Goal: Task Accomplishment & Management: Use online tool/utility

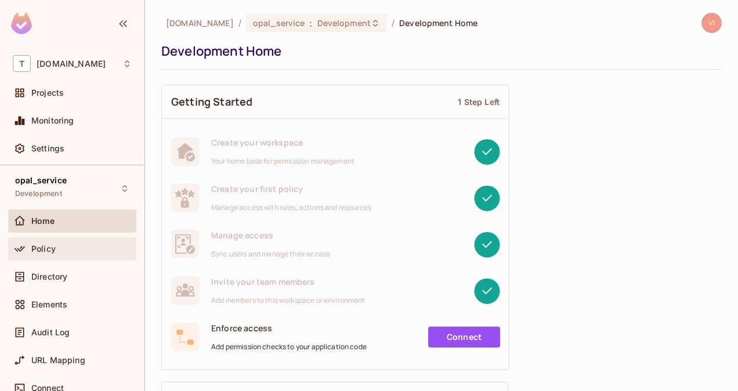
click at [71, 237] on div "Policy" at bounding box center [72, 248] width 128 height 23
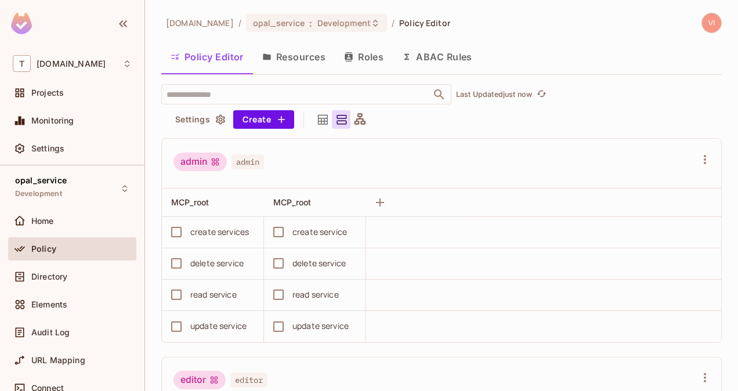
click at [296, 61] on button "Resources" at bounding box center [294, 56] width 82 height 29
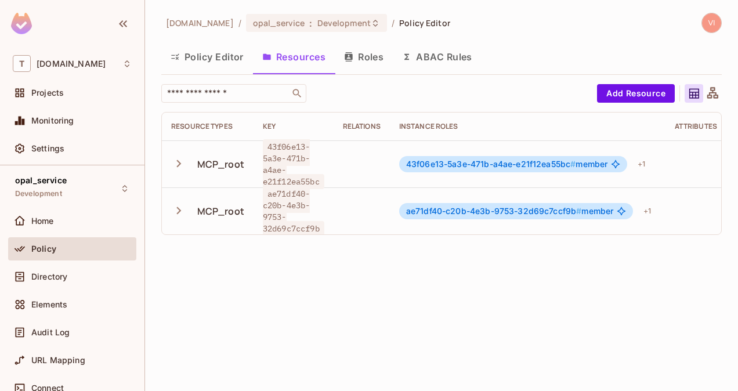
click at [179, 166] on icon "button" at bounding box center [179, 164] width 16 height 16
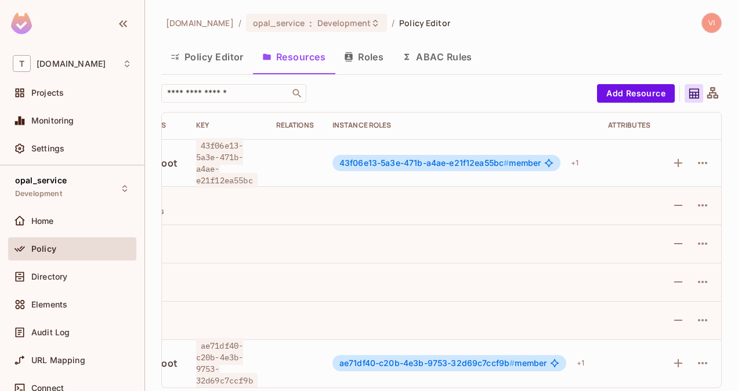
scroll to position [1, 0]
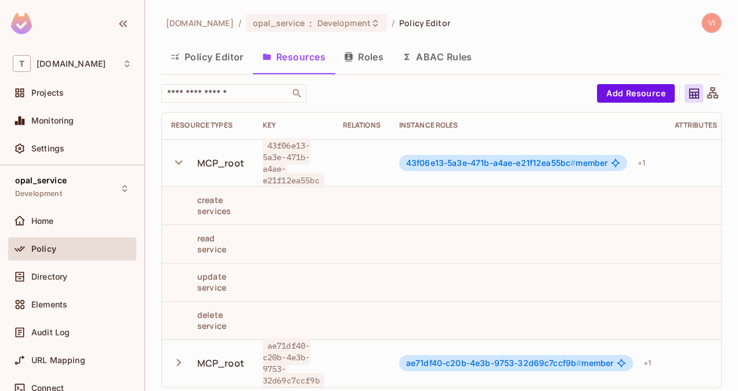
click at [374, 61] on button "Roles" at bounding box center [364, 56] width 58 height 29
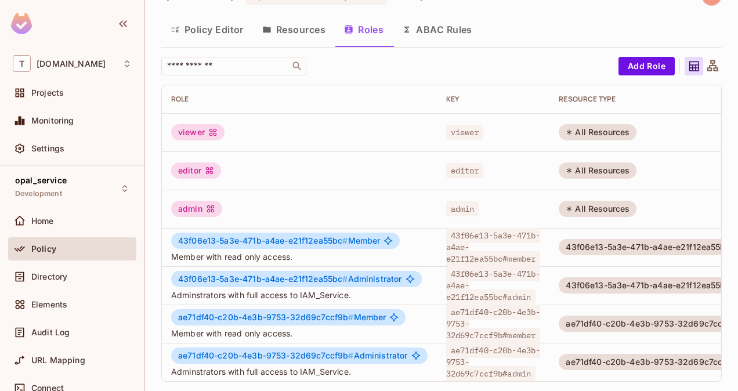
click at [296, 25] on button "Resources" at bounding box center [294, 29] width 82 height 29
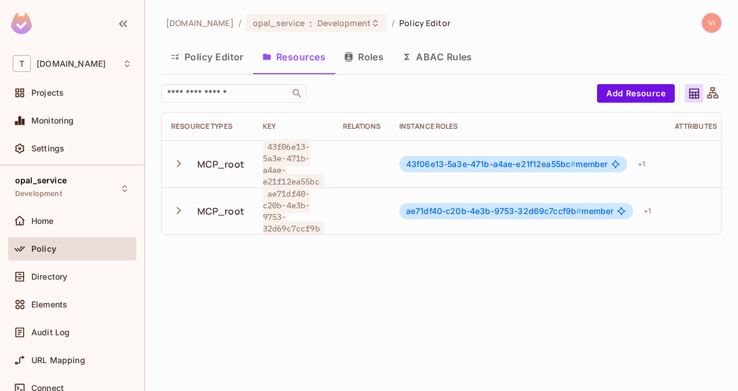
click at [179, 164] on icon "button" at bounding box center [179, 164] width 5 height 8
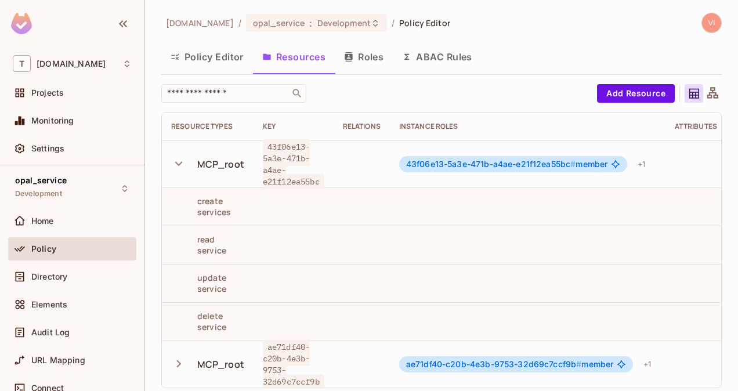
scroll to position [1, 0]
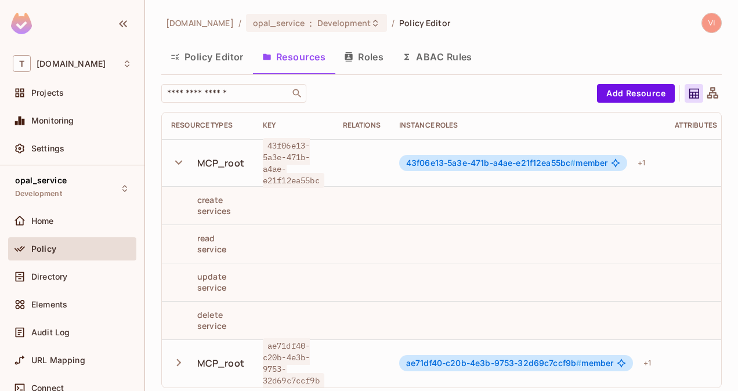
click at [358, 126] on div "Relations" at bounding box center [362, 125] width 38 height 9
click at [423, 127] on div "Instance roles" at bounding box center [527, 125] width 257 height 9
click at [345, 21] on span "Development" at bounding box center [343, 22] width 53 height 11
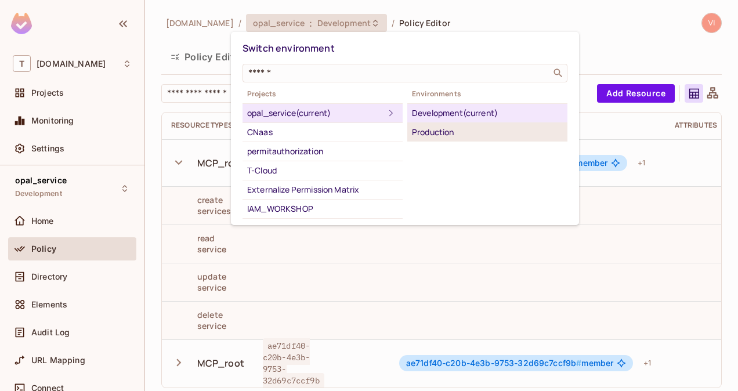
click at [428, 129] on div "Production" at bounding box center [487, 132] width 151 height 14
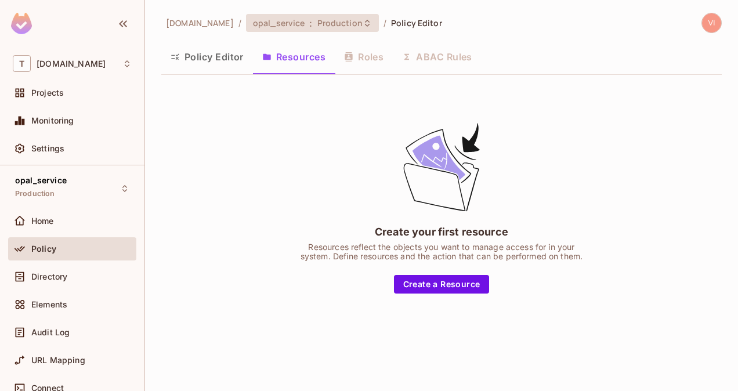
click at [332, 23] on span "Production" at bounding box center [339, 22] width 45 height 11
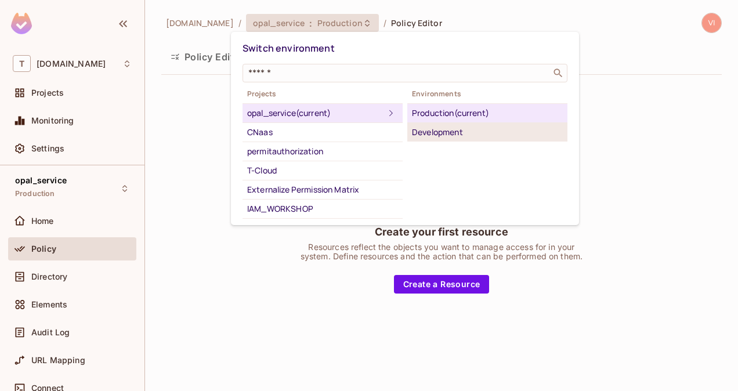
click at [487, 129] on div "Development" at bounding box center [487, 132] width 151 height 14
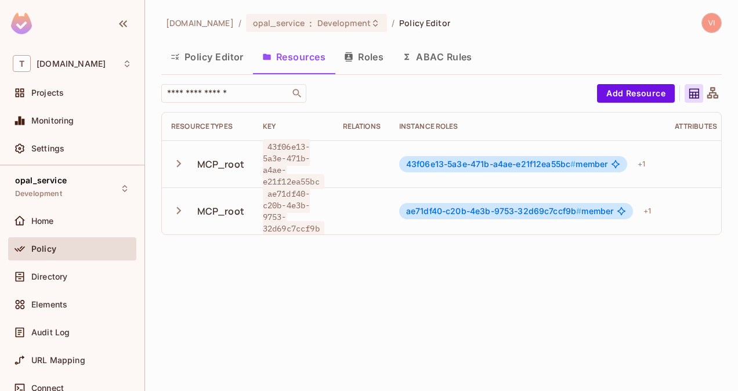
click at [439, 63] on button "ABAC Rules" at bounding box center [437, 56] width 89 height 29
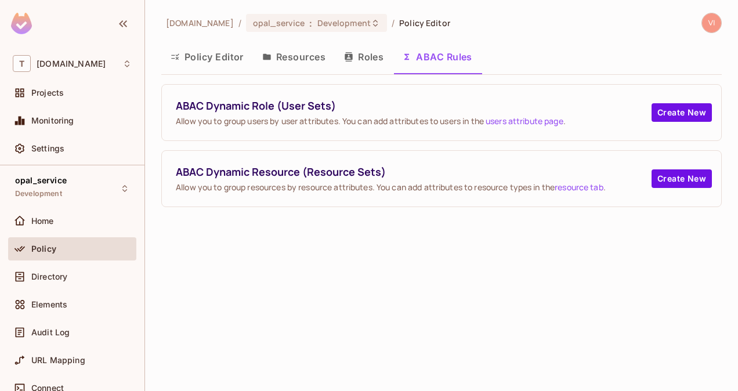
click at [363, 61] on button "Roles" at bounding box center [364, 56] width 58 height 29
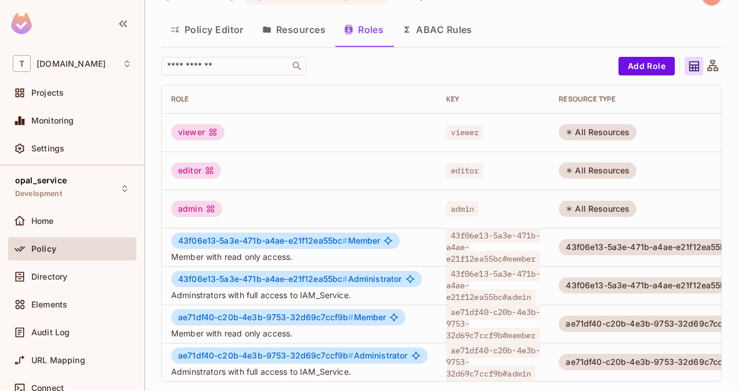
scroll to position [0, 145]
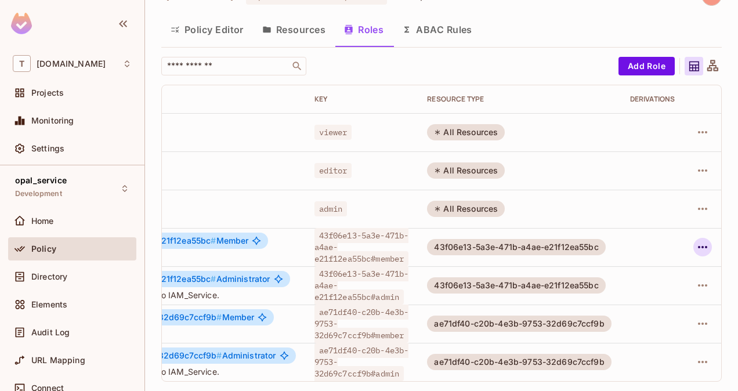
click at [695, 240] on icon "button" at bounding box center [702, 247] width 14 height 14
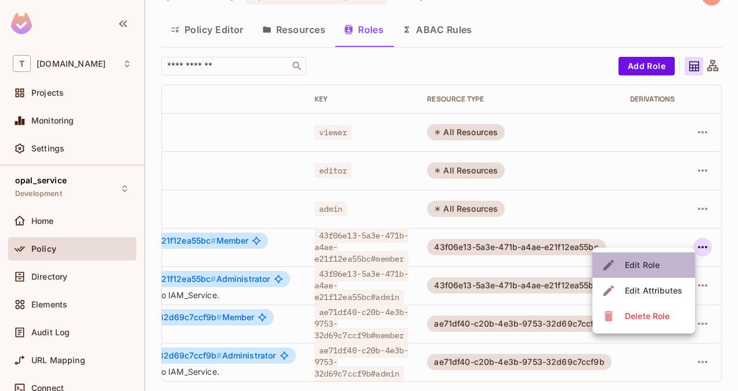
click at [651, 264] on div "Edit Role" at bounding box center [642, 265] width 35 height 12
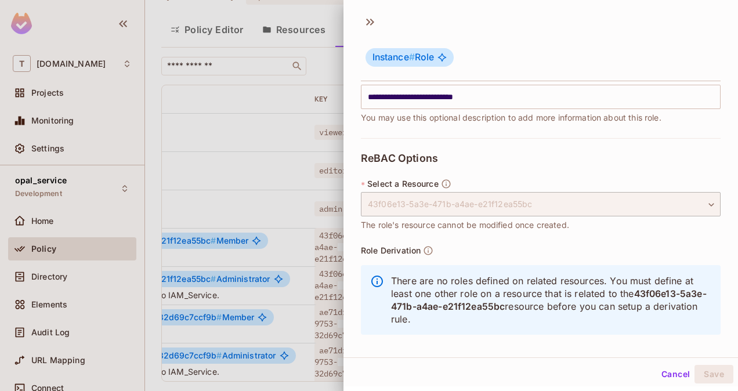
scroll to position [171, 0]
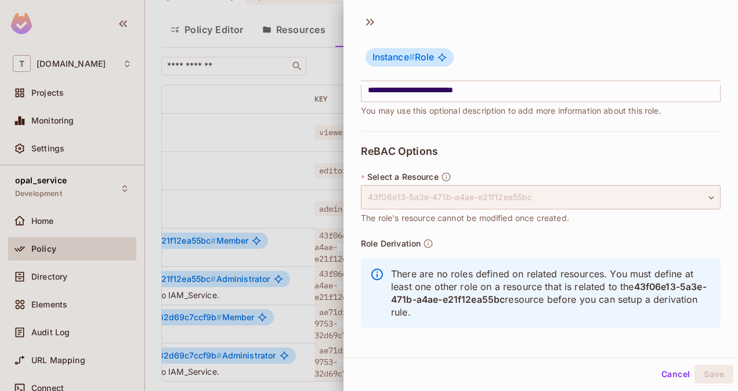
click at [538, 199] on div "43f06e13-5a3e-471b-a4ae-e21f12ea55bc" at bounding box center [541, 197] width 360 height 24
click at [661, 376] on button "Cancel" at bounding box center [676, 374] width 38 height 19
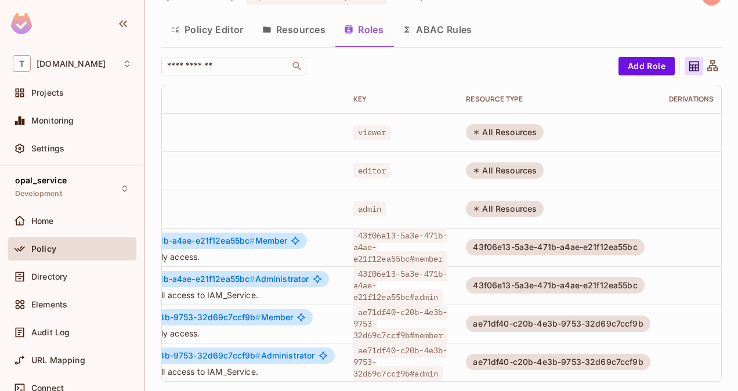
scroll to position [0, 145]
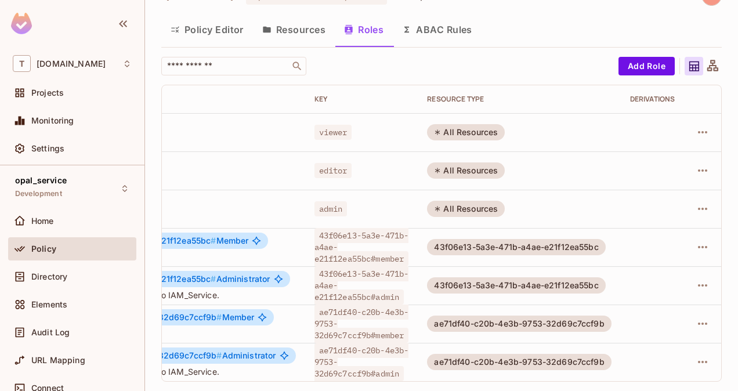
click at [693, 353] on div at bounding box center [702, 362] width 19 height 19
click at [695, 355] on icon "button" at bounding box center [702, 362] width 14 height 14
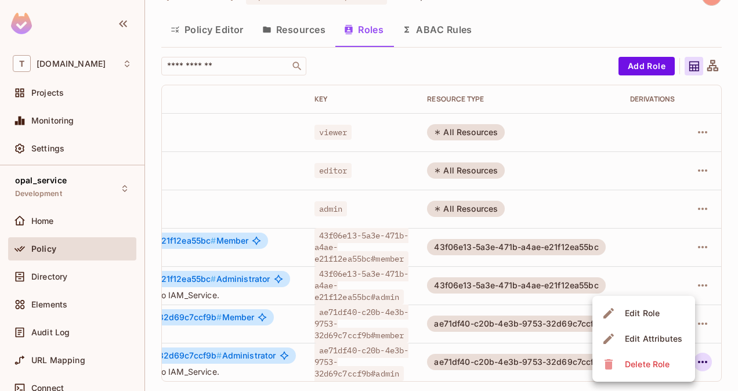
click at [646, 332] on span "Edit Attributes" at bounding box center [653, 338] width 64 height 19
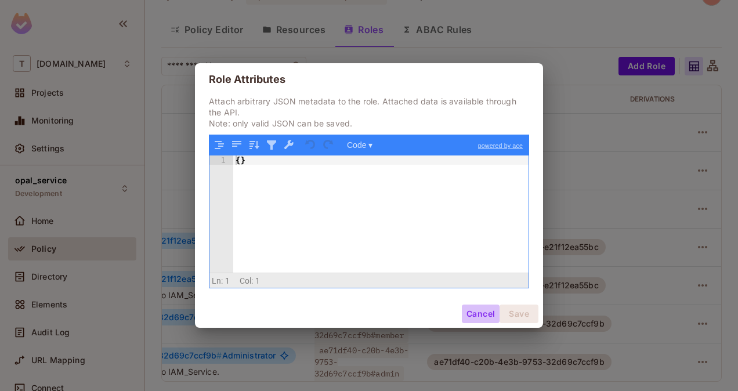
click at [479, 313] on button "Cancel" at bounding box center [481, 314] width 38 height 19
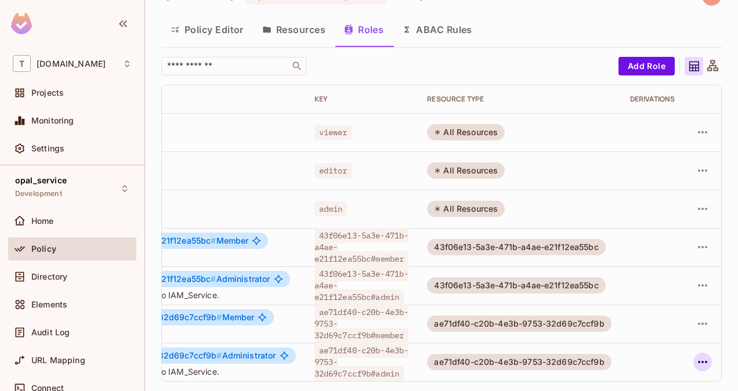
click at [695, 355] on icon "button" at bounding box center [702, 362] width 14 height 14
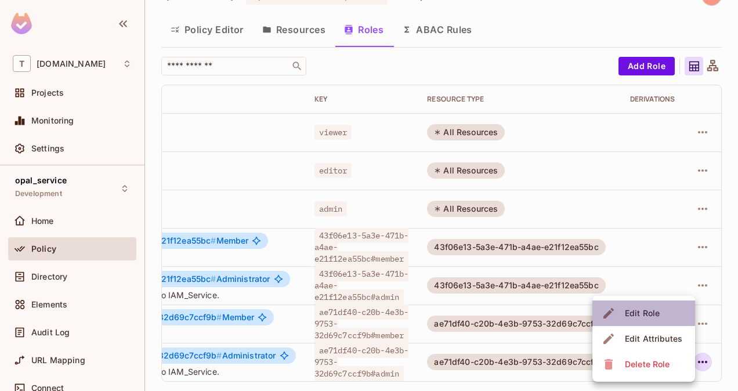
click at [639, 311] on div "Edit Role" at bounding box center [642, 313] width 35 height 12
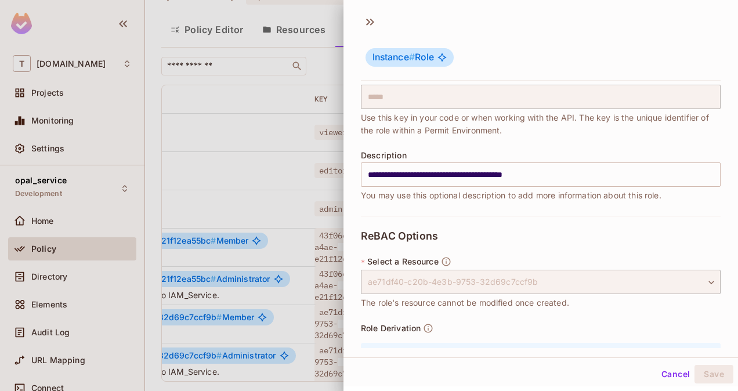
scroll to position [166, 0]
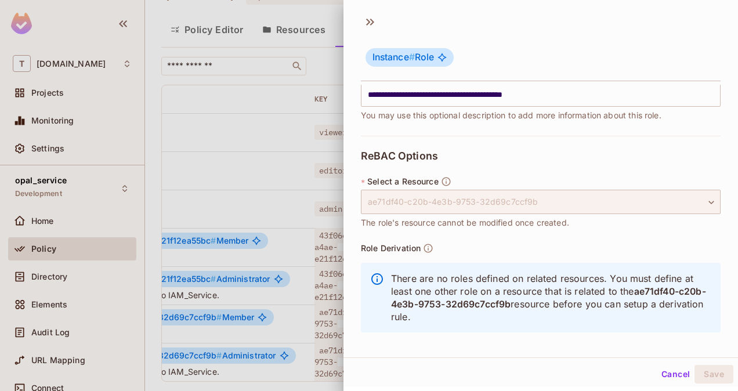
click at [560, 202] on div "ae71df40-c20b-4e3b-9753-32d69c7ccf9b" at bounding box center [541, 202] width 360 height 24
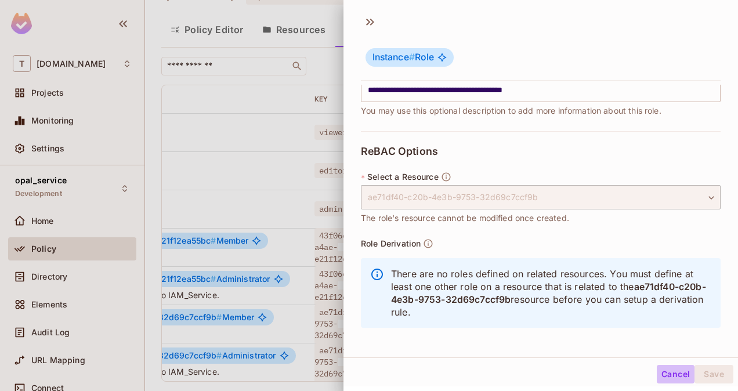
click at [675, 371] on button "Cancel" at bounding box center [676, 374] width 38 height 19
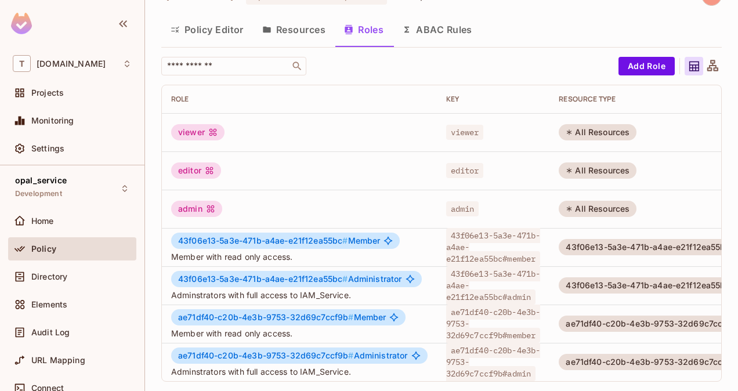
scroll to position [0, 0]
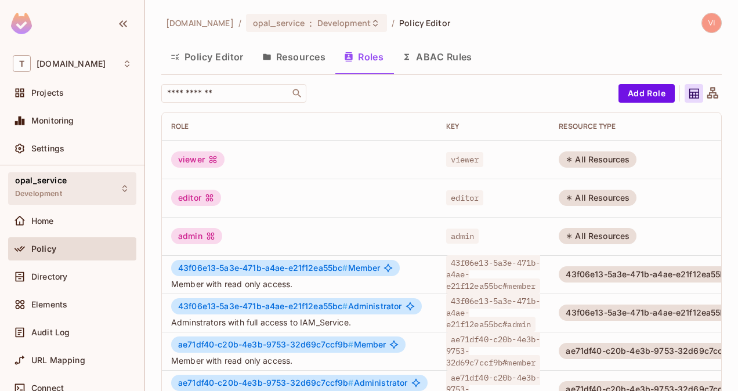
click at [120, 188] on icon at bounding box center [124, 188] width 9 height 9
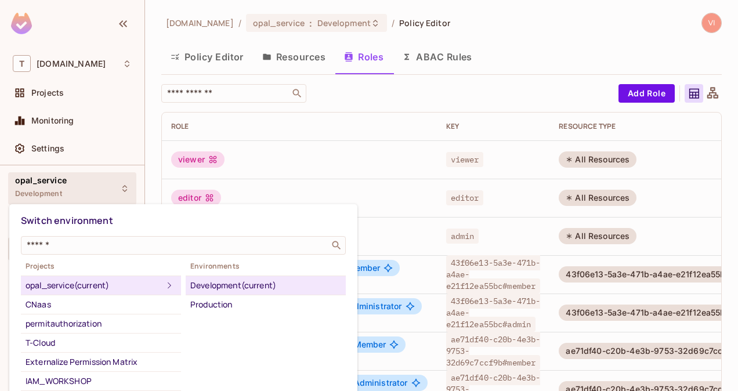
click at [262, 24] on div at bounding box center [369, 195] width 738 height 391
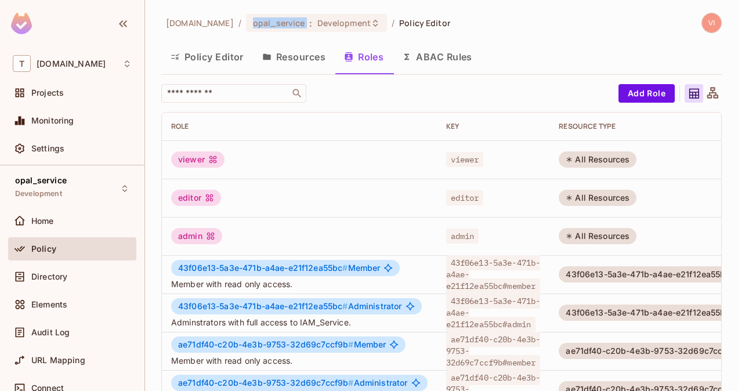
click at [262, 24] on span "opal_service" at bounding box center [279, 22] width 52 height 11
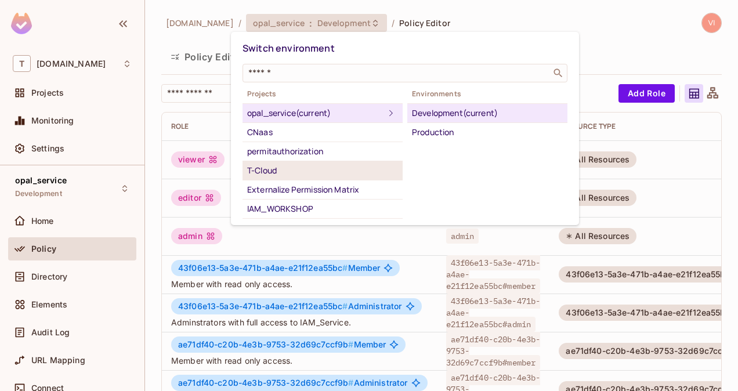
click at [321, 171] on div "T-Cloud" at bounding box center [322, 171] width 151 height 14
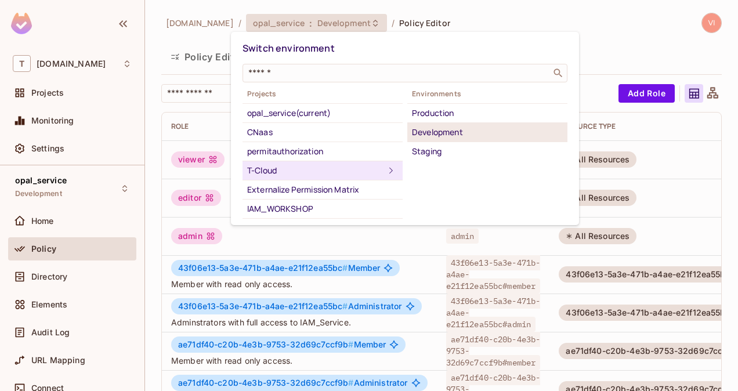
click at [432, 126] on div "Development" at bounding box center [487, 132] width 151 height 14
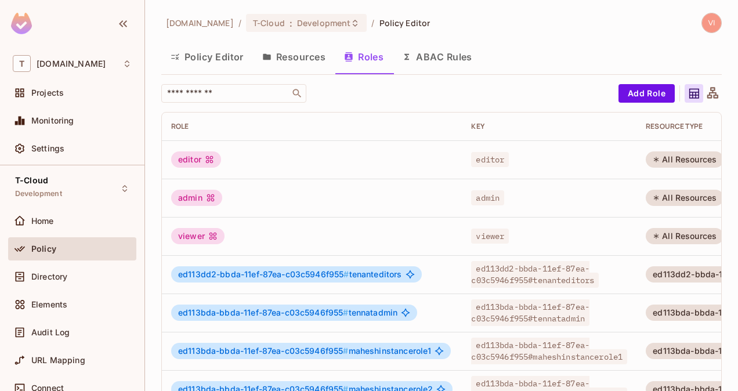
click at [300, 53] on button "Resources" at bounding box center [294, 56] width 82 height 29
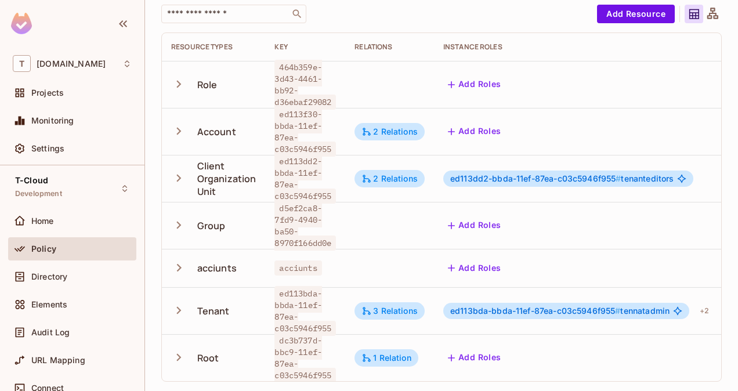
scroll to position [0, 144]
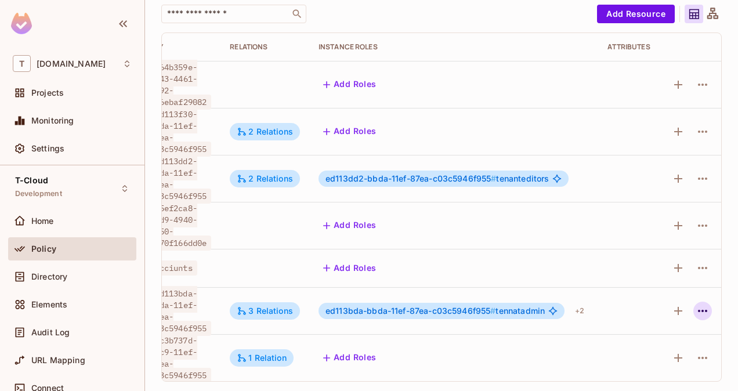
click at [695, 304] on icon "button" at bounding box center [702, 311] width 14 height 14
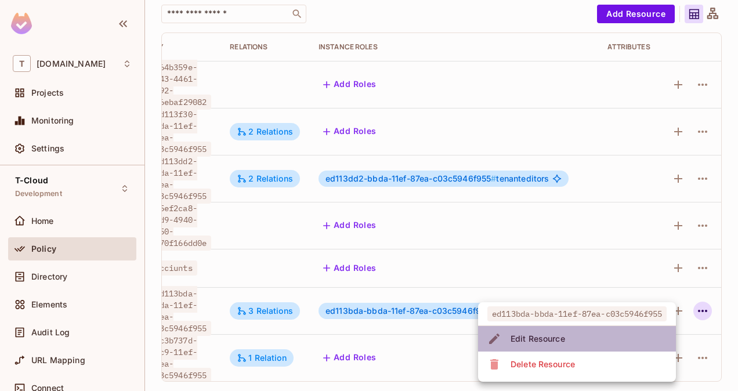
click at [604, 338] on li "Edit Resource" at bounding box center [577, 339] width 198 height 26
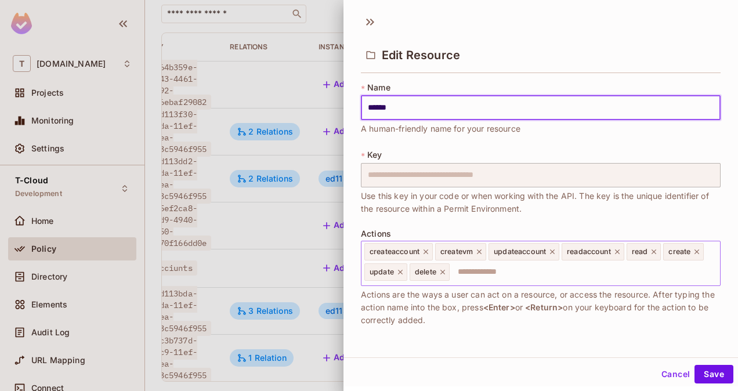
click at [428, 248] on icon at bounding box center [426, 252] width 8 height 8
click at [410, 251] on icon at bounding box center [408, 252] width 8 height 8
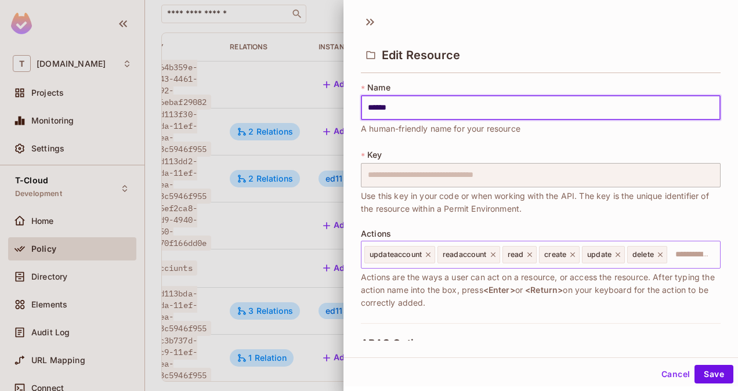
click at [428, 252] on icon at bounding box center [428, 254] width 5 height 5
click at [421, 255] on icon at bounding box center [420, 254] width 5 height 5
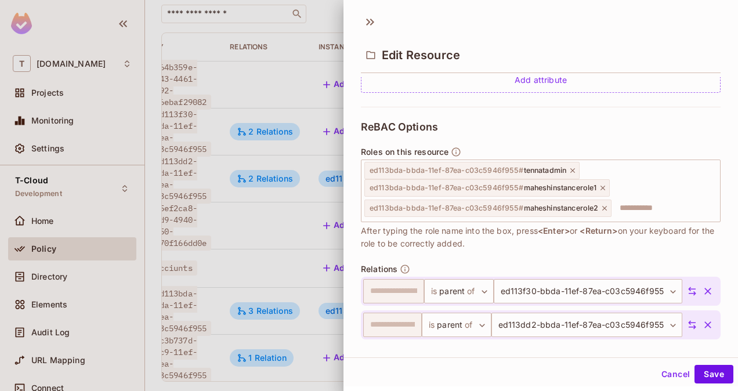
scroll to position [307, 0]
click at [601, 186] on icon at bounding box center [602, 187] width 5 height 5
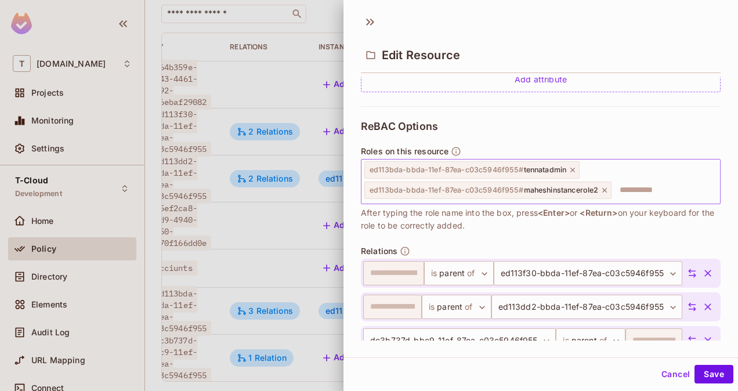
click at [602, 189] on icon at bounding box center [604, 190] width 8 height 8
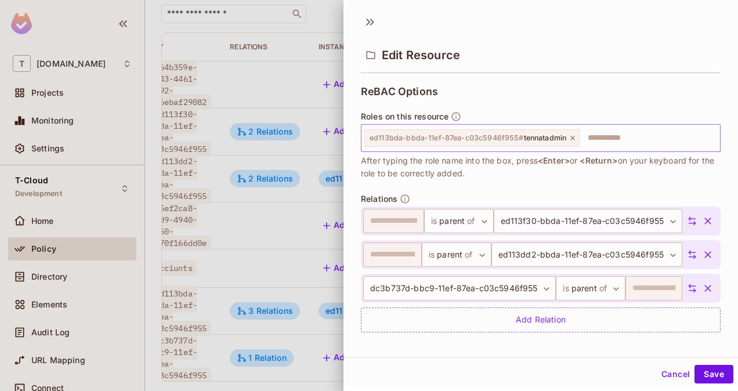
scroll to position [347, 0]
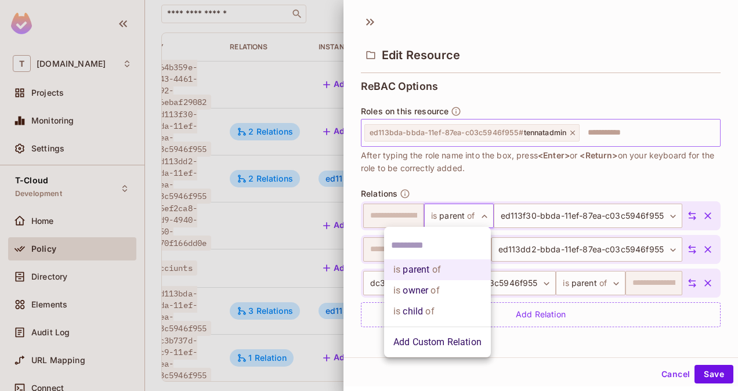
click at [468, 215] on body "**********" at bounding box center [369, 195] width 738 height 391
click at [468, 215] on div at bounding box center [369, 195] width 738 height 391
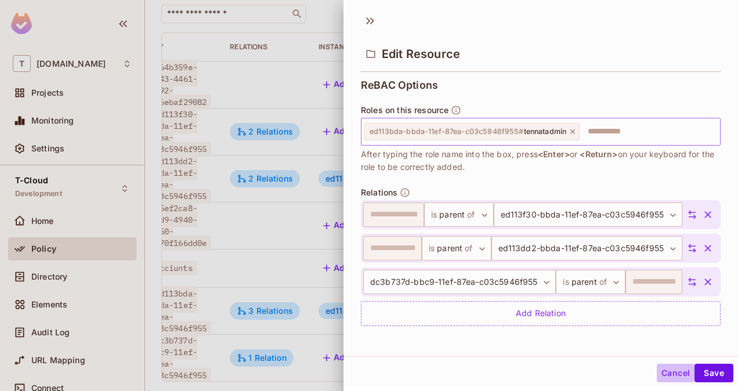
click at [662, 375] on button "Cancel" at bounding box center [676, 373] width 38 height 19
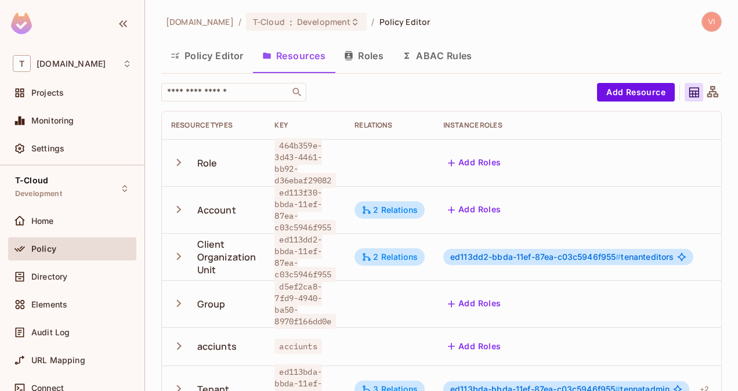
scroll to position [0, 0]
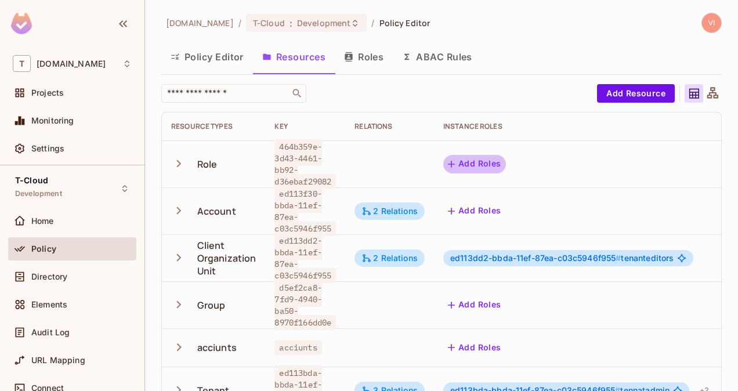
click at [491, 168] on button "Add Roles" at bounding box center [474, 164] width 63 height 19
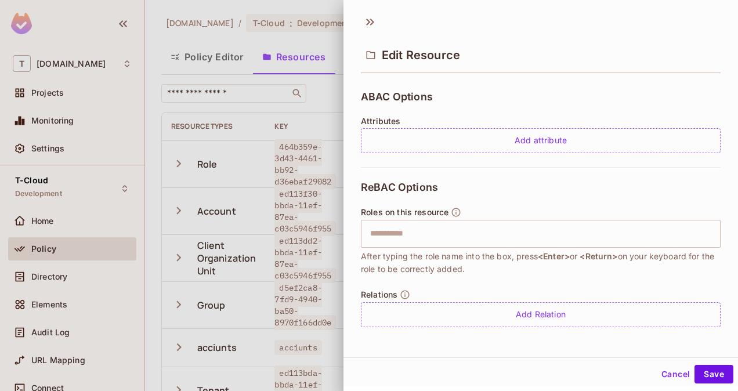
scroll to position [1, 0]
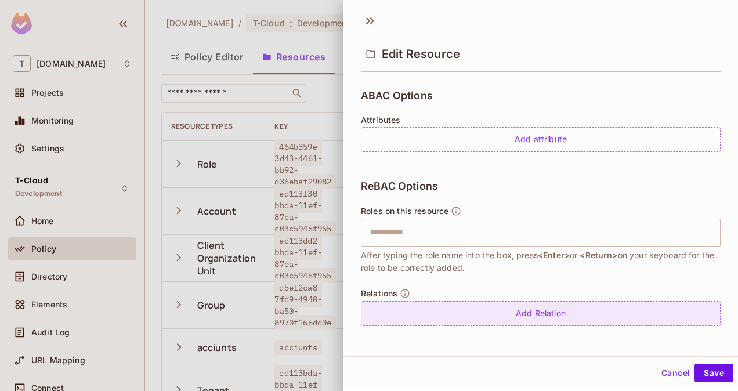
click at [523, 306] on div "Add Relation" at bounding box center [541, 313] width 360 height 25
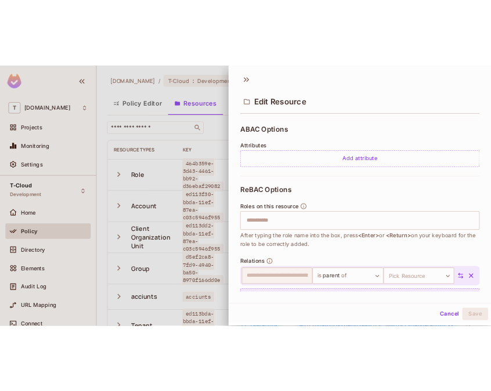
scroll to position [280, 0]
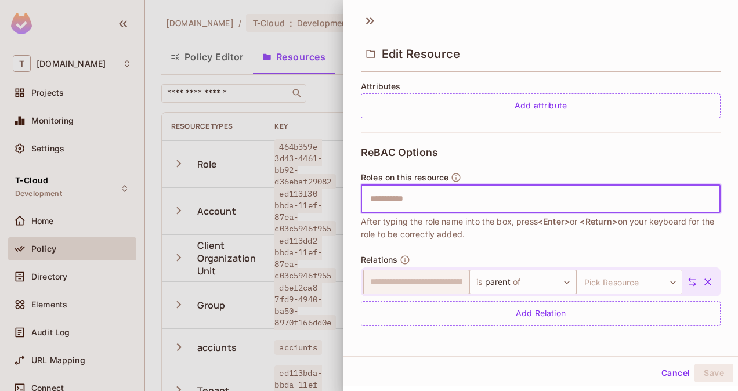
click at [445, 193] on input "text" at bounding box center [539, 198] width 352 height 23
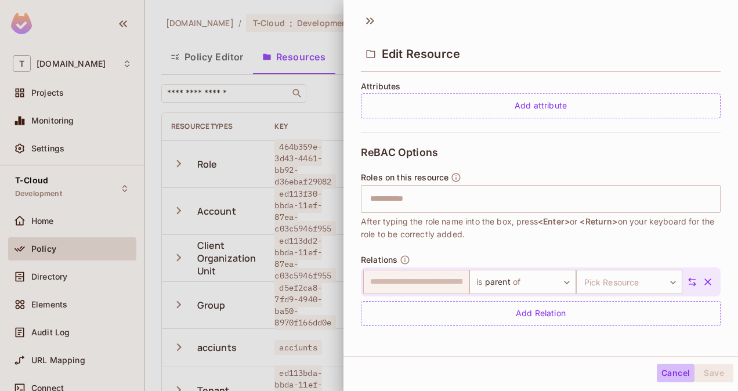
click at [665, 365] on button "Cancel" at bounding box center [676, 373] width 38 height 19
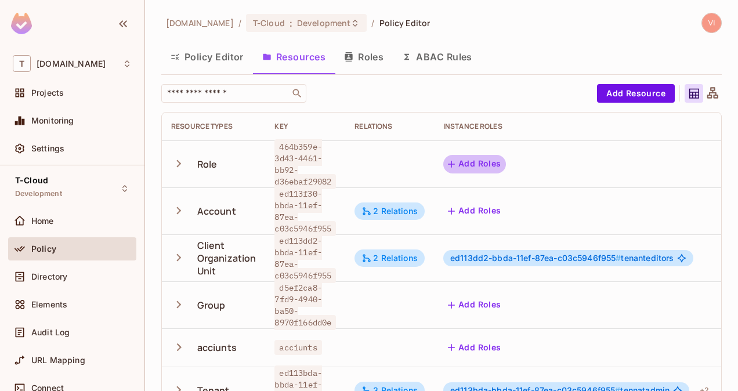
click at [480, 160] on button "Add Roles" at bounding box center [474, 164] width 63 height 19
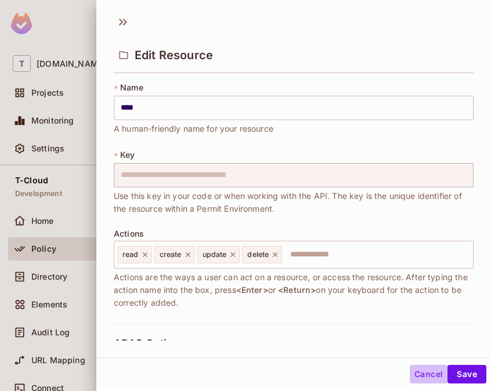
click at [427, 368] on button "Cancel" at bounding box center [428, 374] width 38 height 19
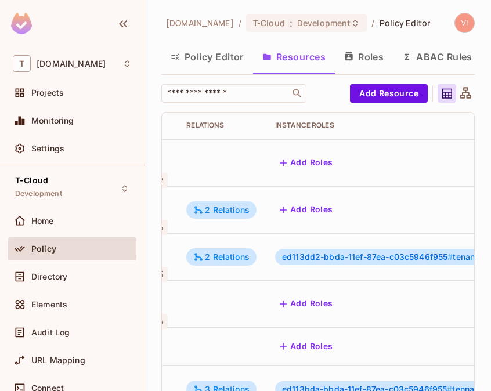
scroll to position [1, 171]
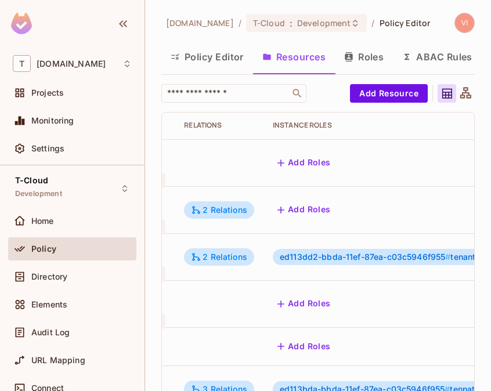
click at [368, 51] on button "Roles" at bounding box center [364, 56] width 58 height 29
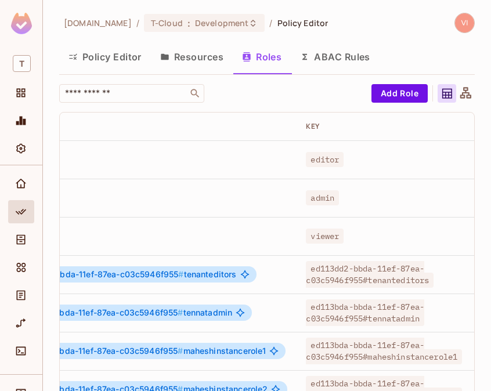
scroll to position [0, 377]
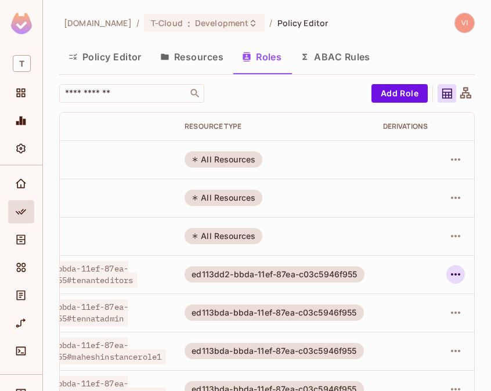
click at [451, 275] on icon "button" at bounding box center [455, 274] width 9 height 2
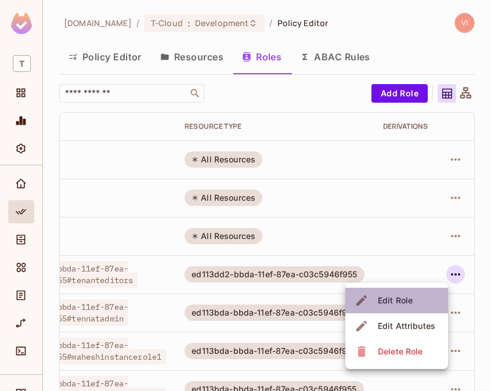
click at [415, 304] on li "Edit Role" at bounding box center [396, 301] width 103 height 26
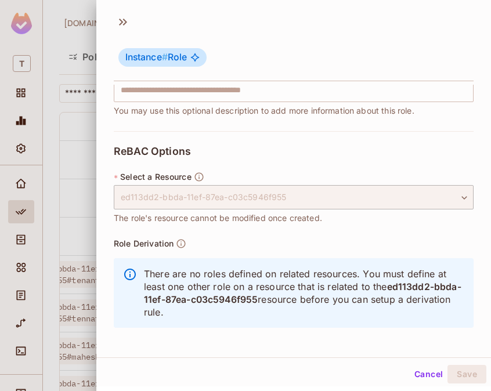
scroll to position [1, 0]
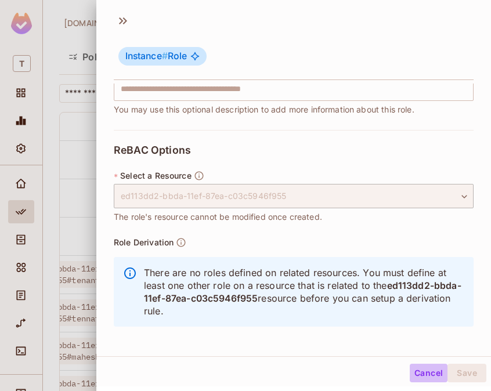
click at [414, 374] on button "Cancel" at bounding box center [428, 373] width 38 height 19
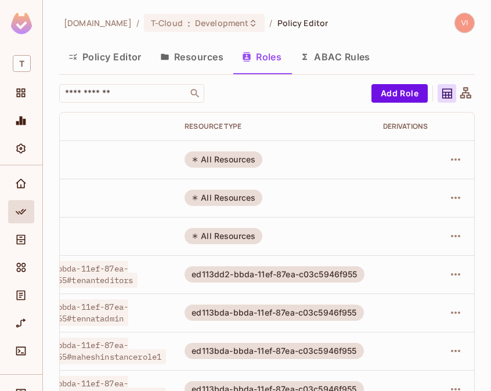
scroll to position [35, 0]
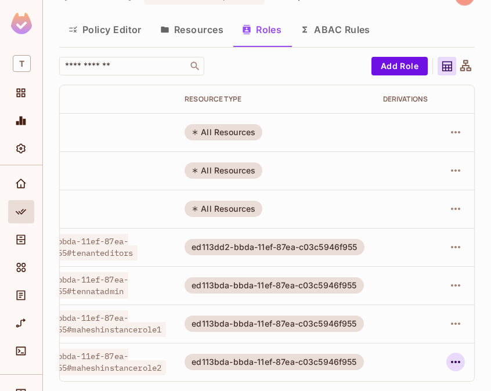
click at [448, 355] on icon "button" at bounding box center [455, 362] width 14 height 14
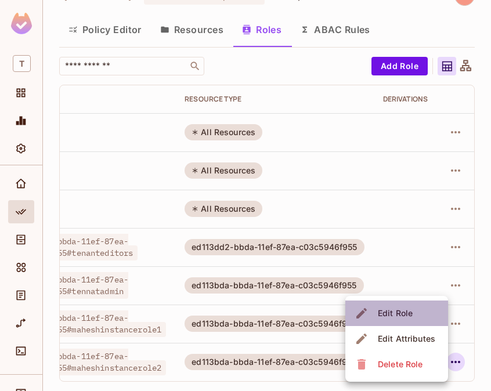
click at [407, 314] on div "Edit Role" at bounding box center [395, 313] width 35 height 12
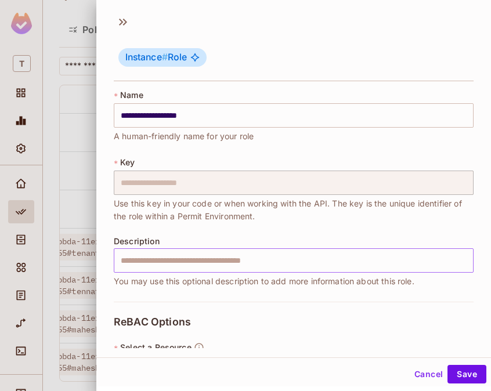
scroll to position [112, 0]
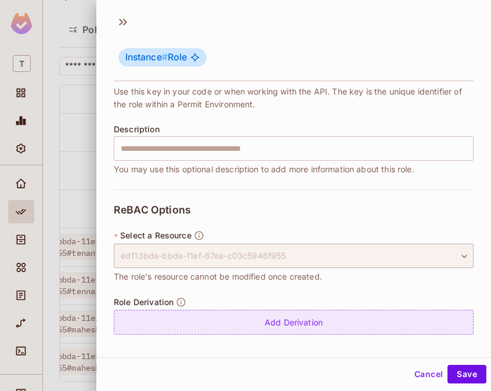
click at [288, 329] on div "Add Derivation" at bounding box center [294, 322] width 360 height 25
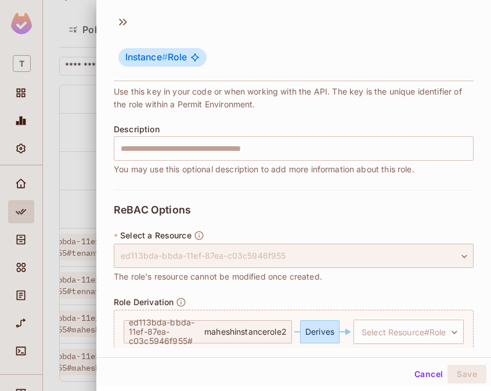
scroll to position [160, 0]
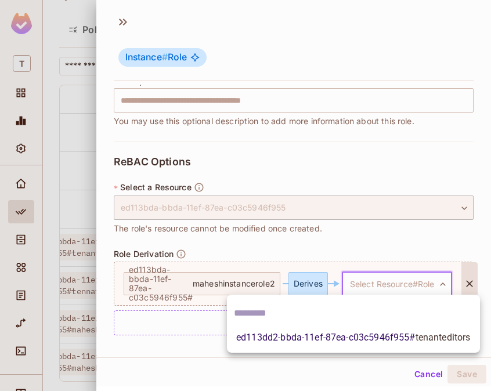
click at [370, 282] on body "**********" at bounding box center [245, 195] width 491 height 391
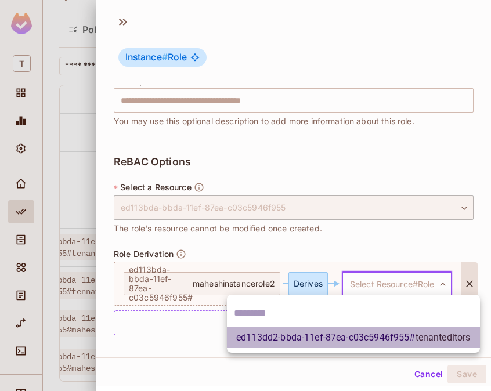
click at [344, 335] on span "ed113dd2-bbda-11ef-87ea-c03c5946f955 # tenanteditors" at bounding box center [353, 338] width 234 height 14
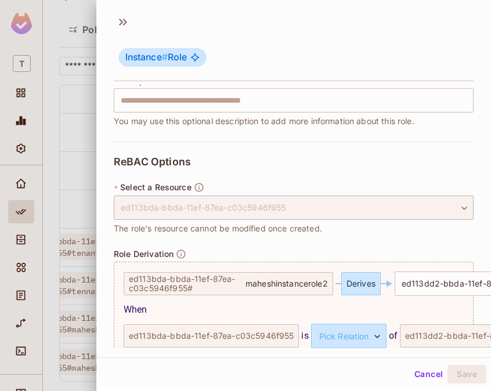
scroll to position [222, 0]
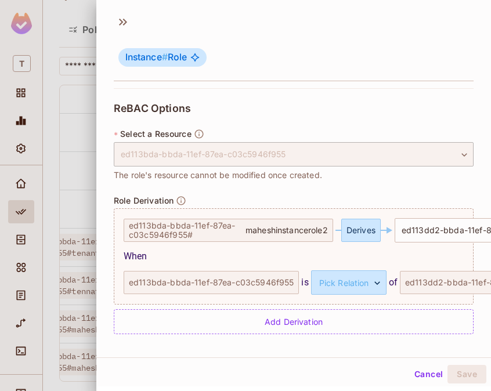
click at [361, 355] on div "**********" at bounding box center [293, 182] width 394 height 349
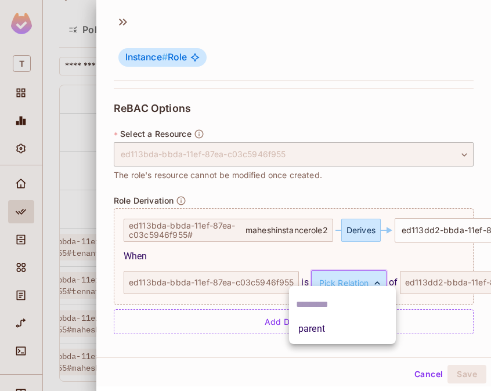
click at [365, 270] on body "**********" at bounding box center [245, 195] width 491 height 391
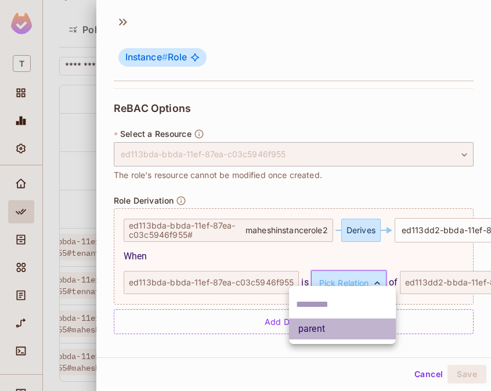
click at [333, 335] on li "parent" at bounding box center [342, 328] width 107 height 21
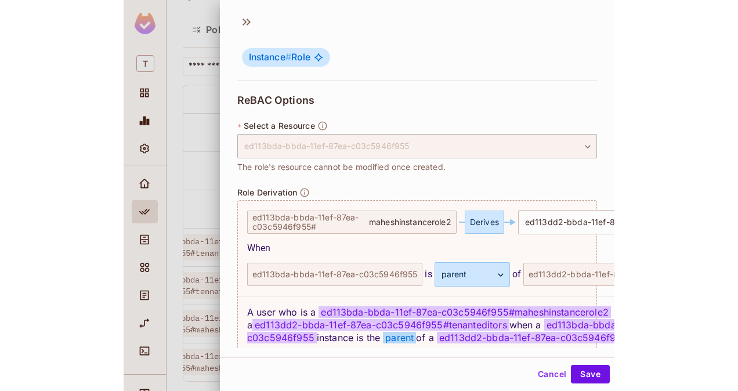
scroll to position [278, 0]
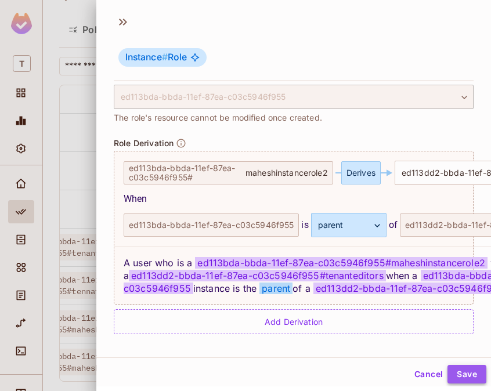
click at [462, 369] on button "Save" at bounding box center [466, 374] width 39 height 19
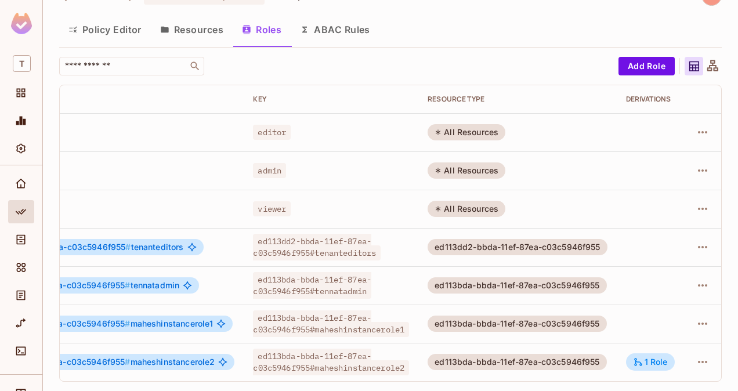
scroll to position [0, 132]
click at [215, 20] on button "Resources" at bounding box center [192, 29] width 82 height 29
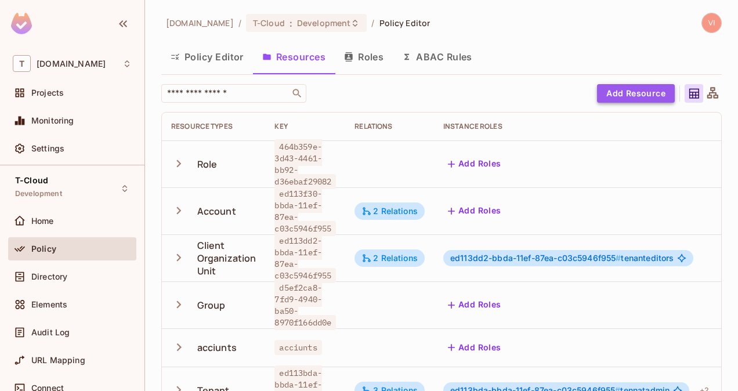
click at [639, 98] on button "Add Resource" at bounding box center [636, 93] width 78 height 19
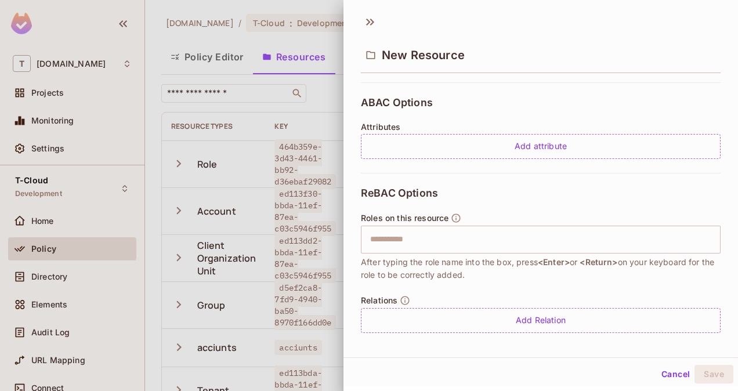
scroll to position [242, 0]
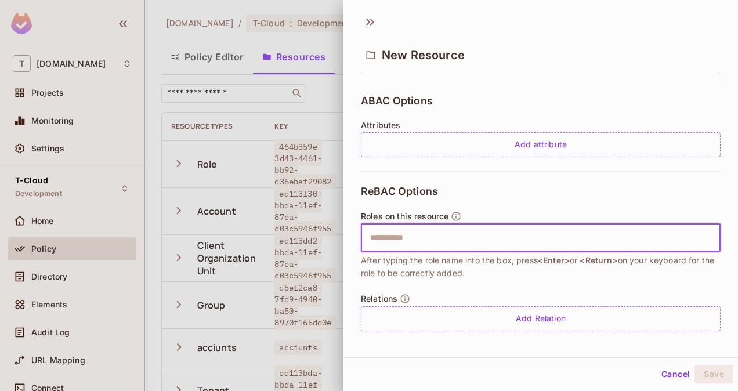
click at [430, 242] on input "text" at bounding box center [539, 237] width 352 height 23
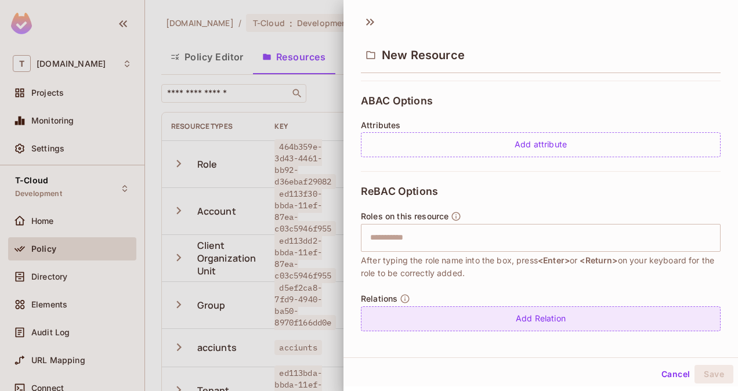
click at [521, 322] on div "Add Relation" at bounding box center [541, 318] width 360 height 25
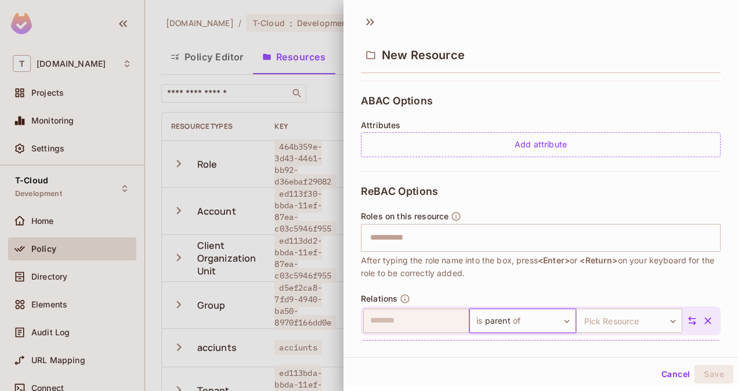
scroll to position [280, 0]
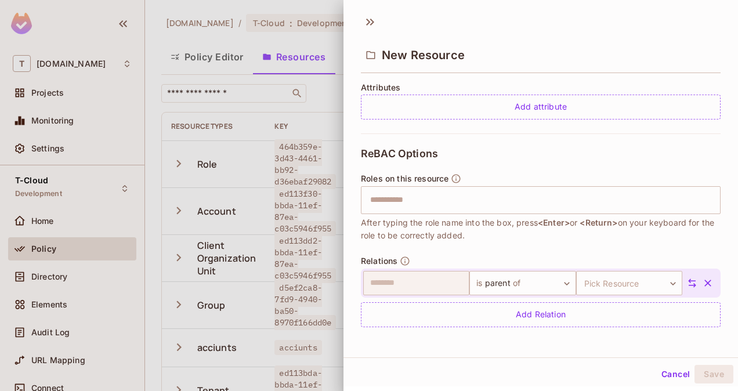
click at [409, 278] on div "Relations ​ is parent of ****** ​ Pick Resource ​ Pick Resource Add Relation" at bounding box center [541, 291] width 360 height 71
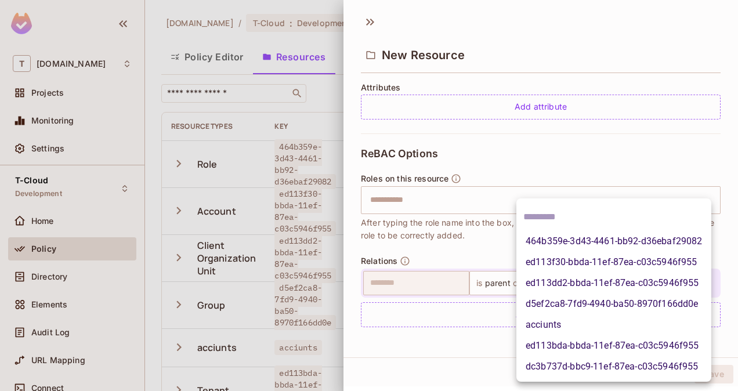
click at [592, 290] on body "T [DOMAIN_NAME] Projects Monitoring Settings T-Cloud Development Home Policy Di…" at bounding box center [369, 195] width 738 height 391
click at [483, 209] on div at bounding box center [369, 195] width 738 height 391
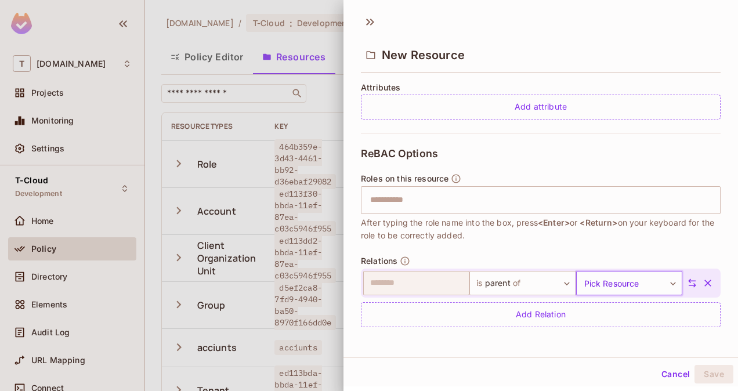
scroll to position [1, 0]
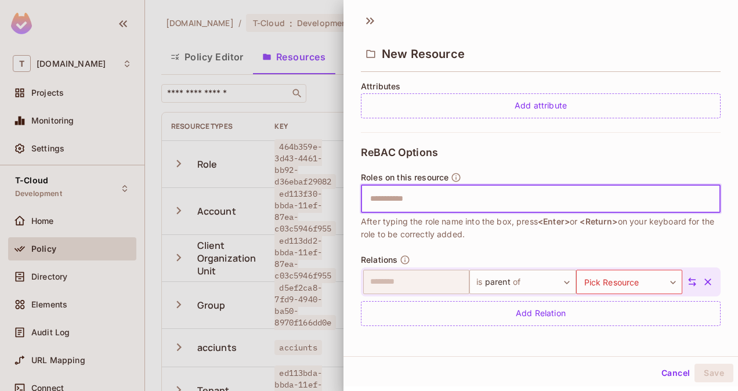
click at [387, 196] on input "text" at bounding box center [539, 198] width 352 height 23
type input "**********"
click at [491, 195] on input "text" at bounding box center [590, 198] width 249 height 23
click at [521, 198] on input "text" at bounding box center [590, 198] width 249 height 23
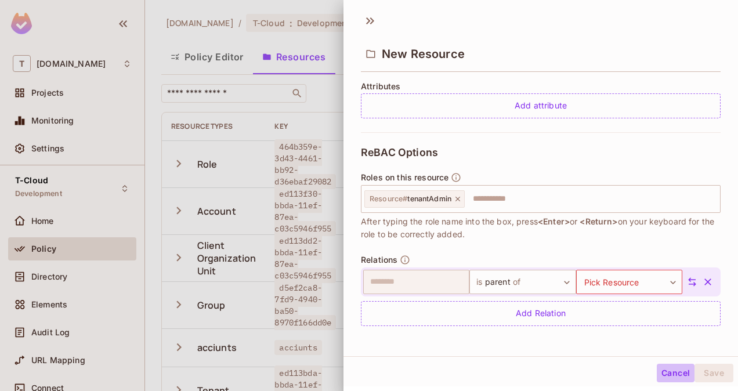
click at [666, 372] on button "Cancel" at bounding box center [676, 373] width 38 height 19
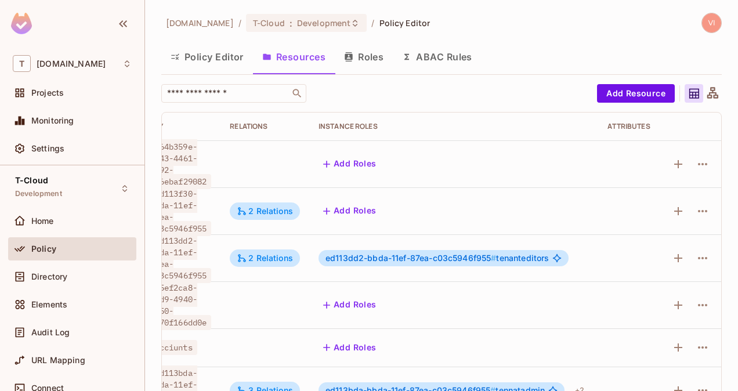
scroll to position [0, 0]
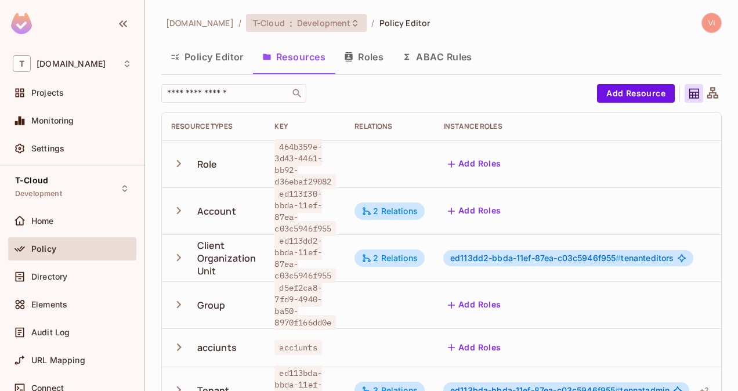
click at [313, 27] on span "Development" at bounding box center [323, 22] width 53 height 11
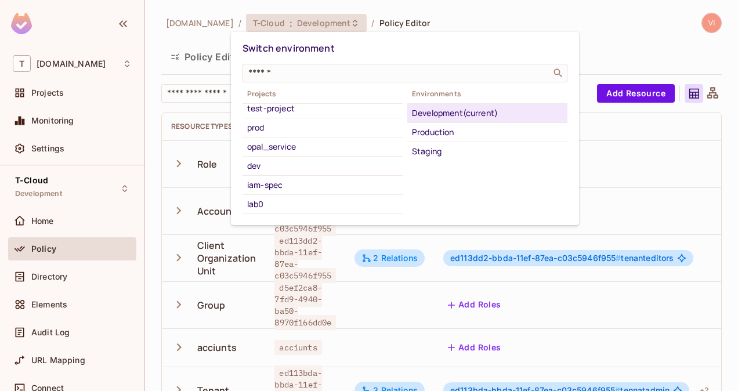
scroll to position [187, 0]
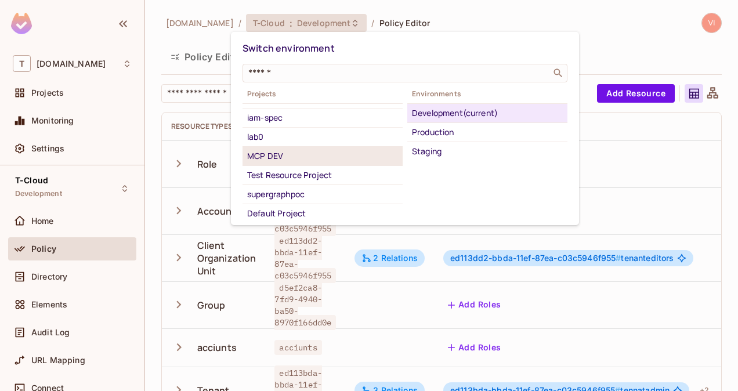
click at [330, 155] on div "MCP DEV" at bounding box center [322, 156] width 151 height 14
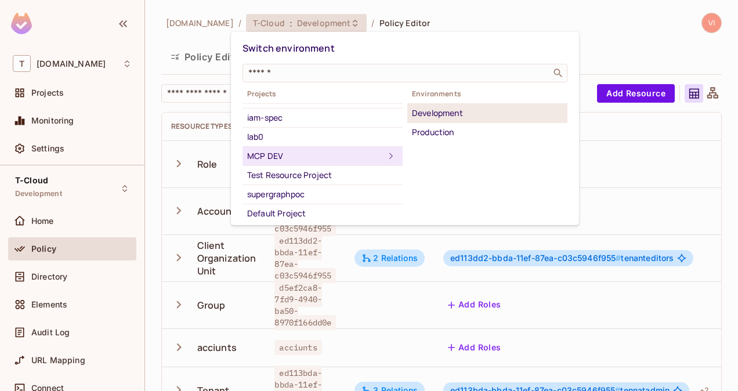
click at [451, 118] on div "Development" at bounding box center [487, 113] width 151 height 14
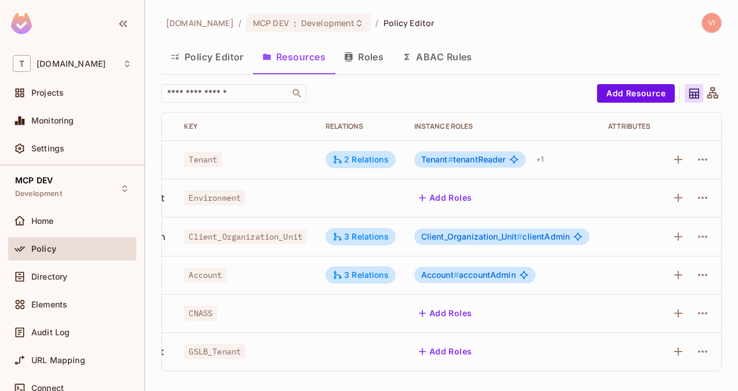
scroll to position [0, 0]
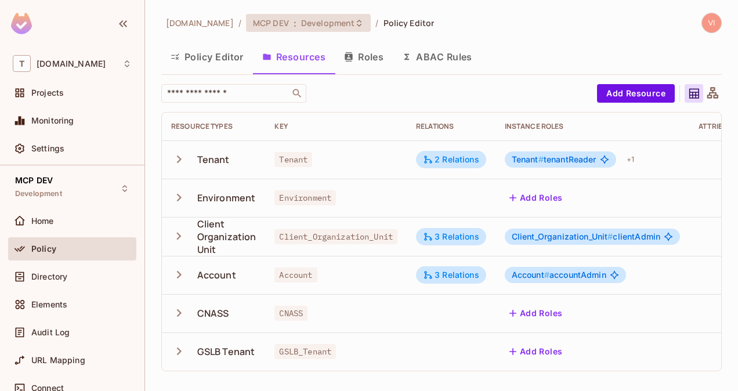
click at [357, 20] on icon at bounding box center [359, 22] width 5 height 7
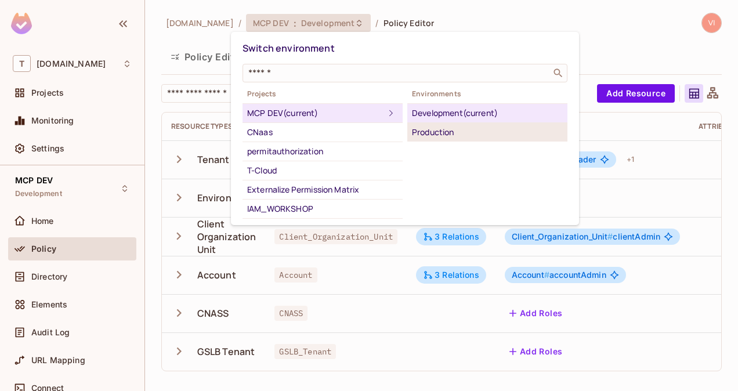
click at [435, 131] on div "Production" at bounding box center [487, 132] width 151 height 14
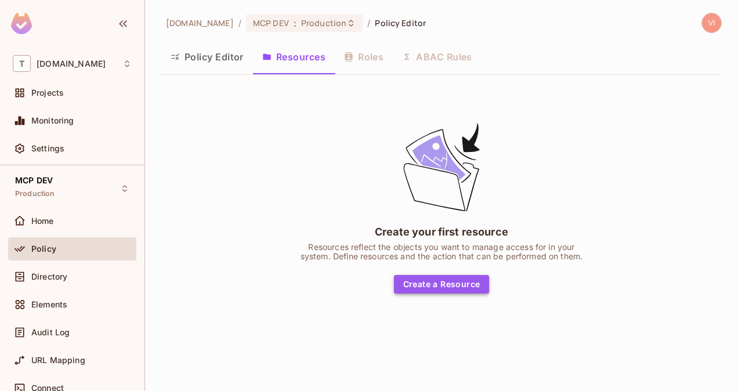
click at [426, 281] on button "Create a Resource" at bounding box center [442, 284] width 96 height 19
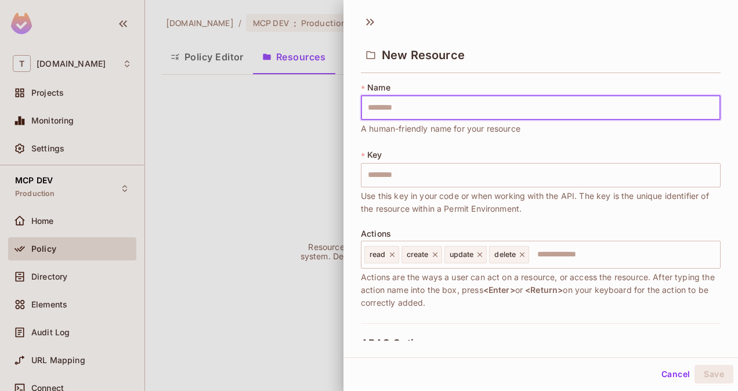
click at [409, 113] on input "text" at bounding box center [541, 108] width 360 height 24
type input "*"
type input "**"
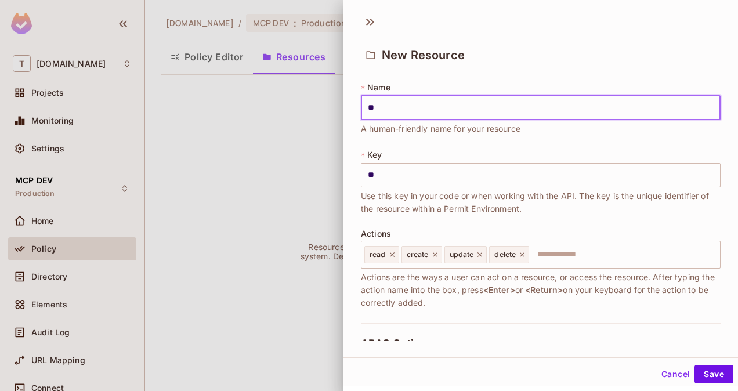
type input "***"
type input "****"
type input "*****"
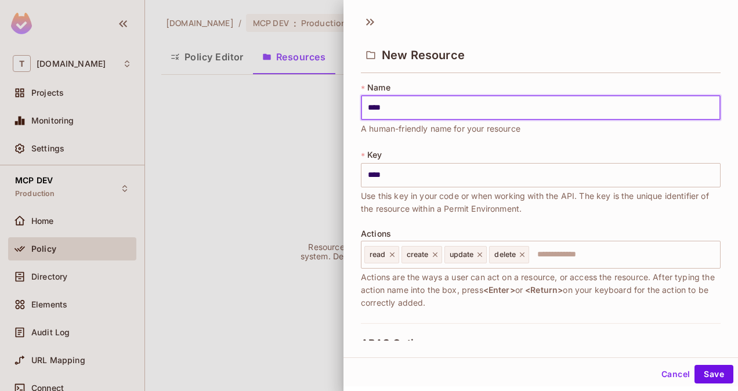
type input "*****"
type input "******"
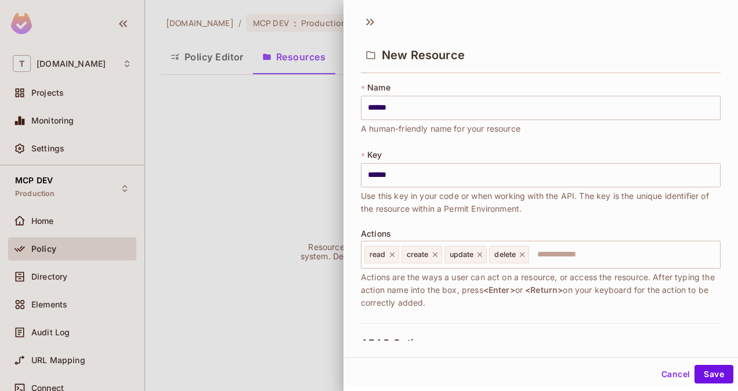
click at [435, 75] on div "New Resource" at bounding box center [540, 45] width 394 height 64
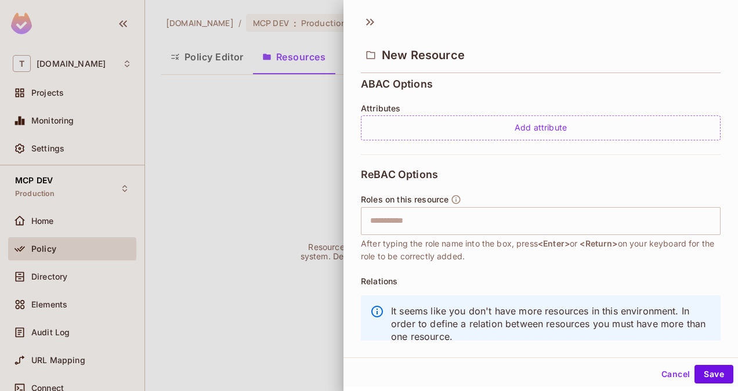
scroll to position [291, 0]
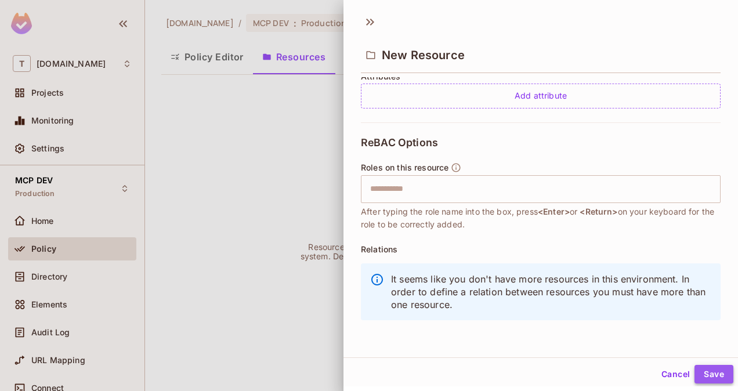
click at [700, 374] on button "Save" at bounding box center [713, 374] width 39 height 19
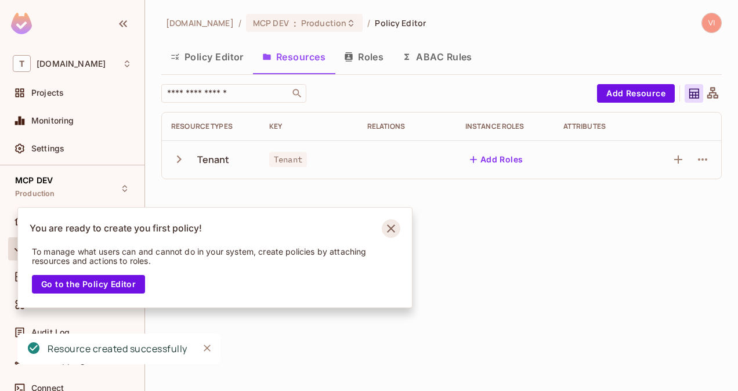
click at [392, 230] on icon "Notifications Alt+T" at bounding box center [391, 228] width 8 height 8
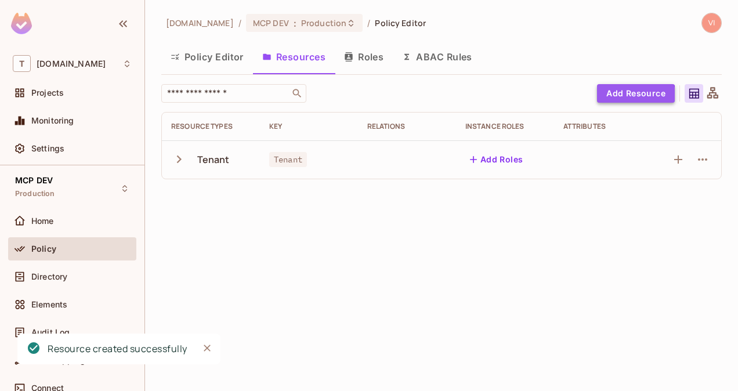
click at [634, 97] on button "Add Resource" at bounding box center [636, 93] width 78 height 19
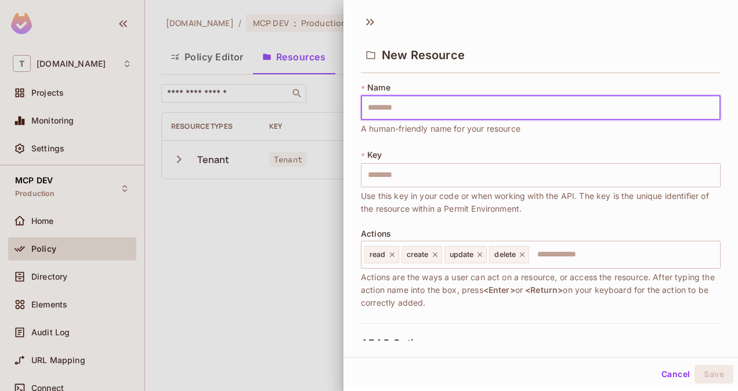
click at [463, 110] on input "text" at bounding box center [541, 108] width 360 height 24
type input "*"
type input "**"
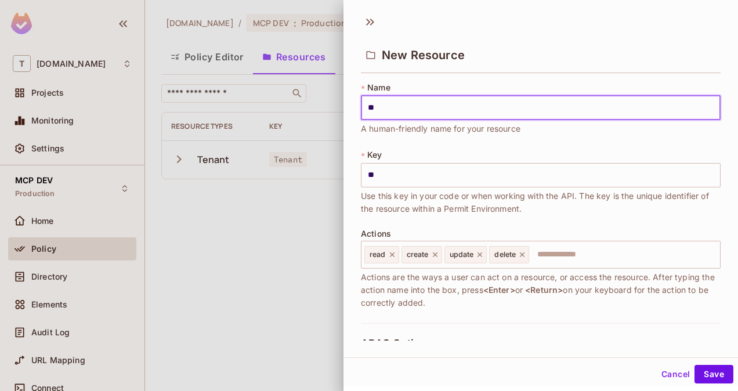
type input "***"
type input "****"
type input "*****"
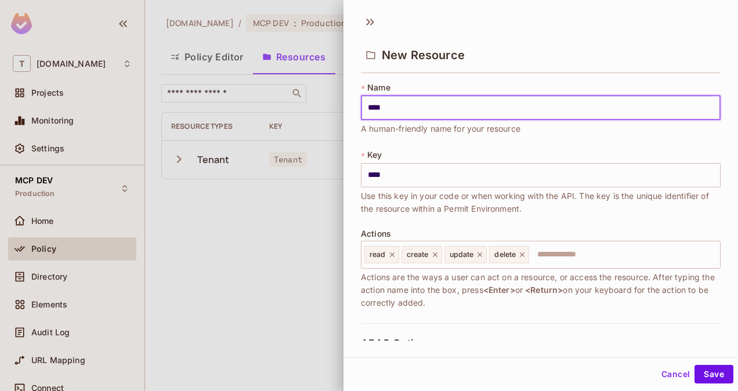
type input "*****"
type input "******"
type input "**********"
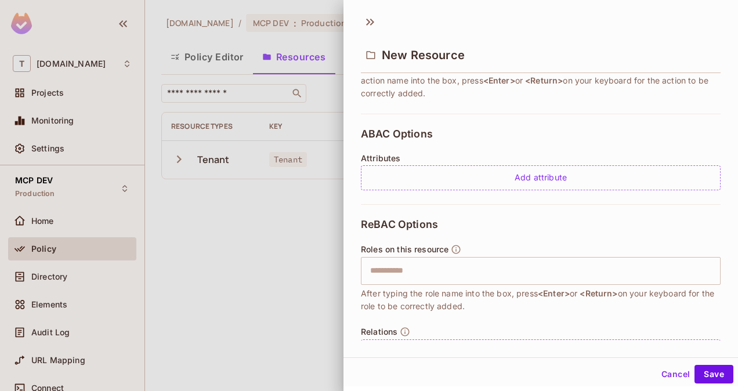
scroll to position [247, 0]
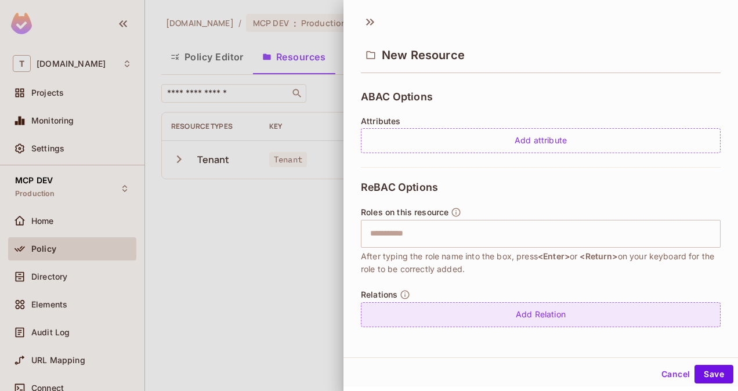
click at [523, 322] on div "Add Relation" at bounding box center [541, 314] width 360 height 25
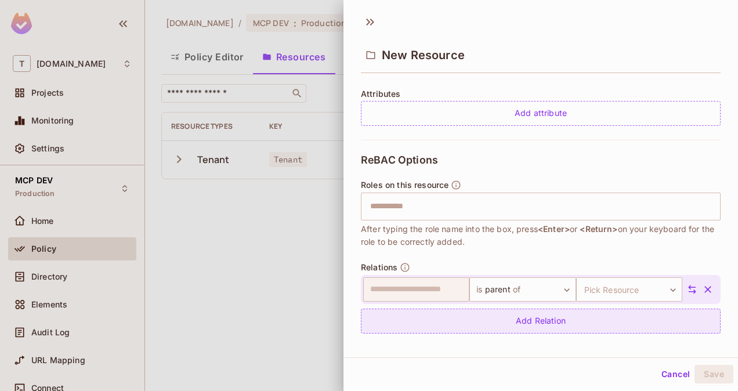
scroll to position [274, 0]
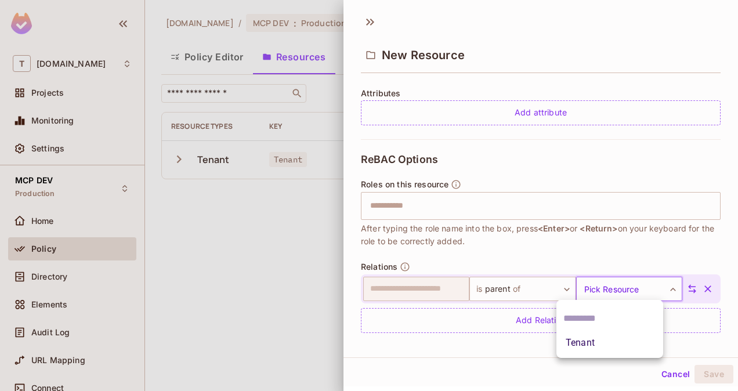
click at [601, 287] on body "**********" at bounding box center [369, 195] width 738 height 391
click at [592, 338] on li "Tenant" at bounding box center [609, 342] width 107 height 21
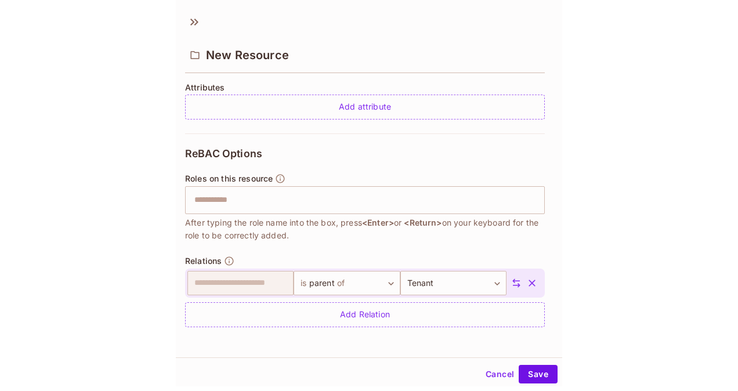
scroll to position [1, 0]
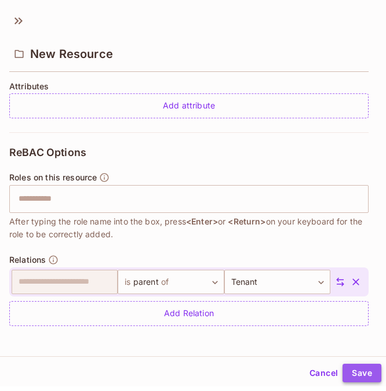
click at [358, 374] on button "Save" at bounding box center [362, 373] width 39 height 19
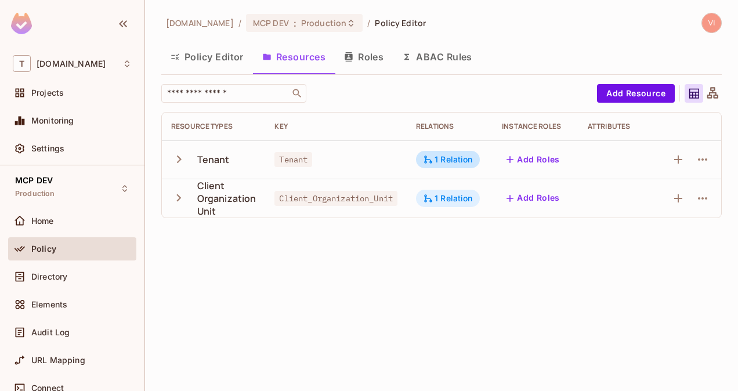
click at [459, 198] on div "1 Relation" at bounding box center [448, 198] width 50 height 10
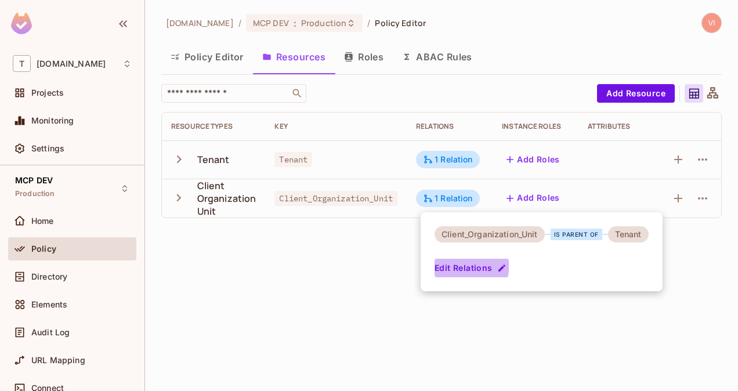
click at [465, 265] on button "Edit Relations" at bounding box center [471, 268] width 74 height 19
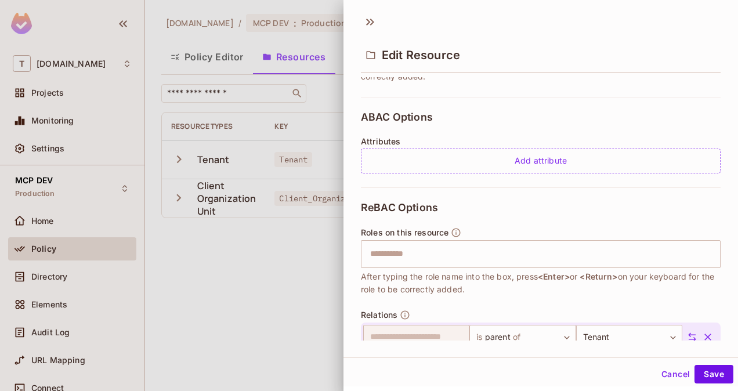
scroll to position [245, 0]
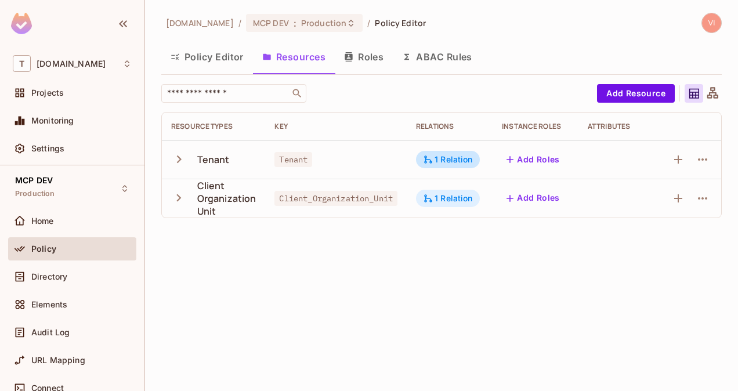
click at [458, 196] on div "1 Relation" at bounding box center [448, 198] width 50 height 10
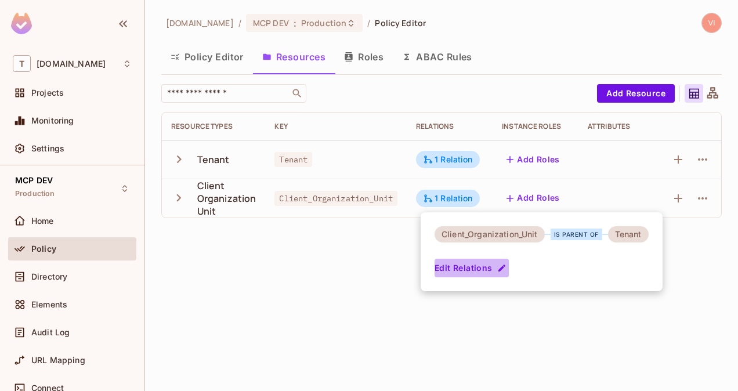
click at [481, 269] on button "Edit Relations" at bounding box center [471, 268] width 74 height 19
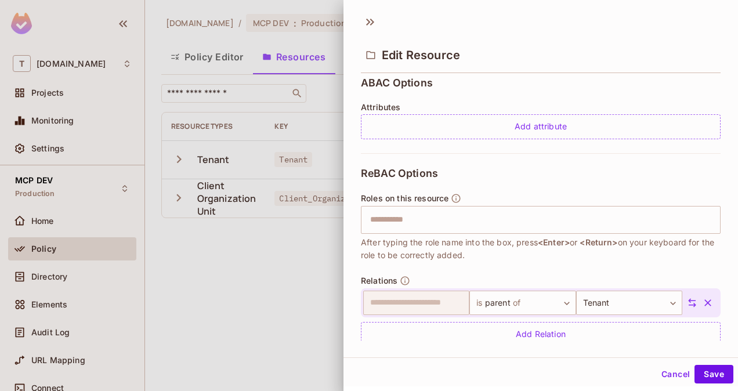
scroll to position [280, 0]
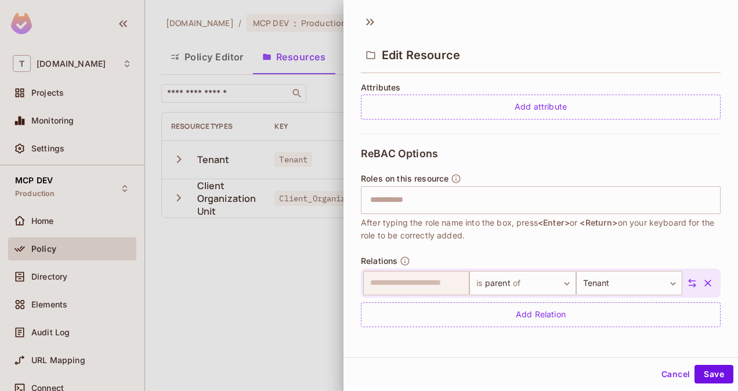
click at [661, 370] on button "Cancel" at bounding box center [676, 374] width 38 height 19
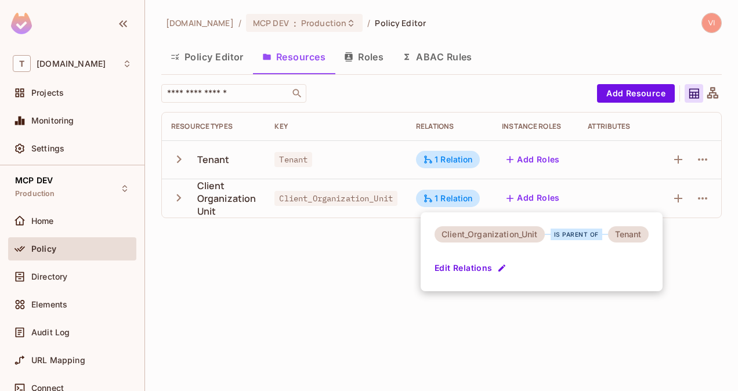
click at [388, 289] on div at bounding box center [369, 195] width 738 height 391
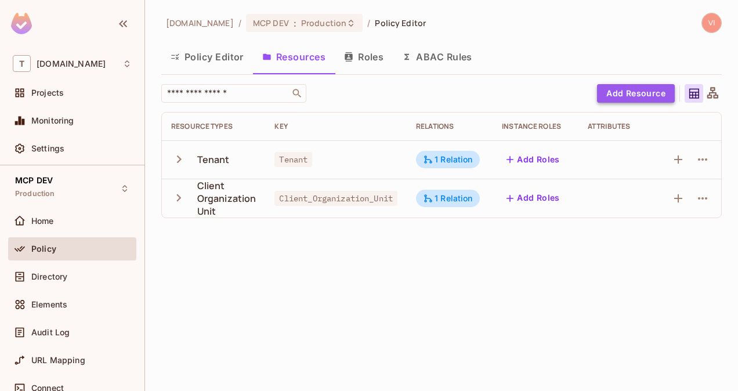
click at [647, 99] on button "Add Resource" at bounding box center [636, 93] width 78 height 19
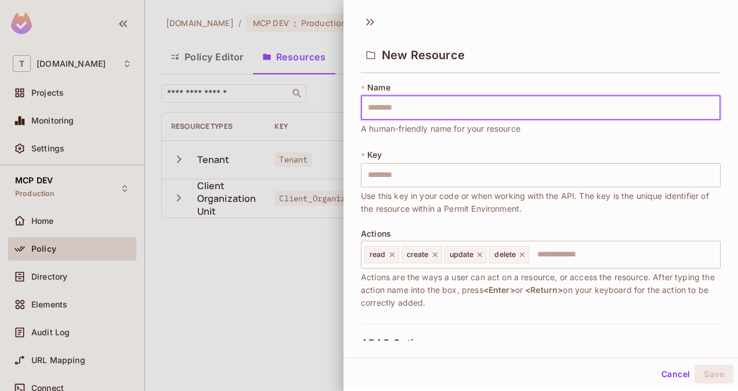
click at [506, 106] on input "text" at bounding box center [541, 108] width 360 height 24
type input "*"
type input "**"
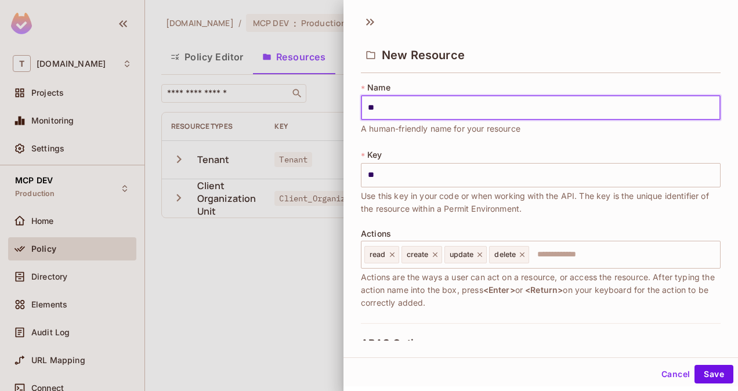
type input "***"
type input "****"
type input "*****"
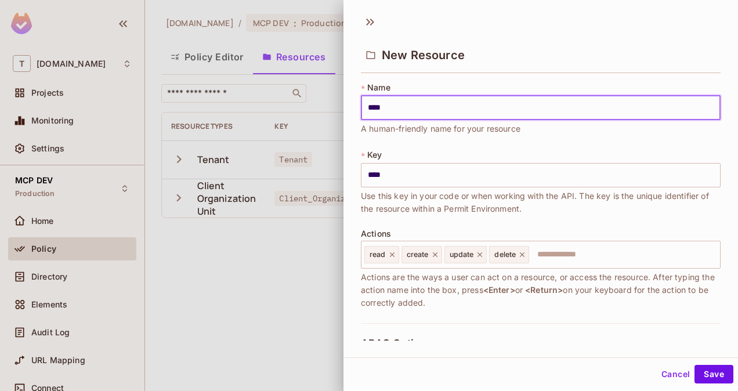
type input "*****"
type input "******"
type input "*******"
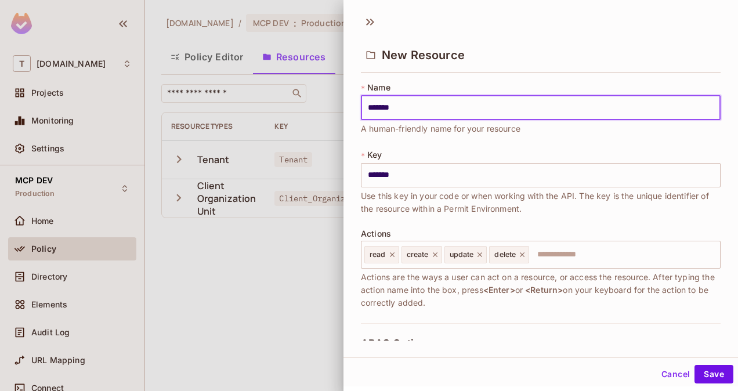
type input "*******"
click at [516, 82] on div "* Name ******* ​ A human-friendly name for your resource" at bounding box center [541, 108] width 360 height 53
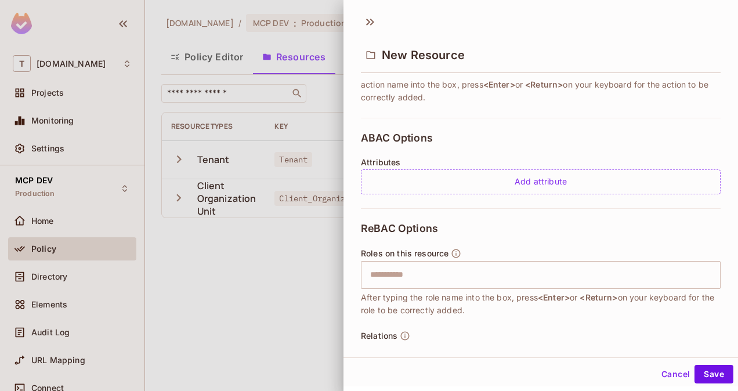
scroll to position [247, 0]
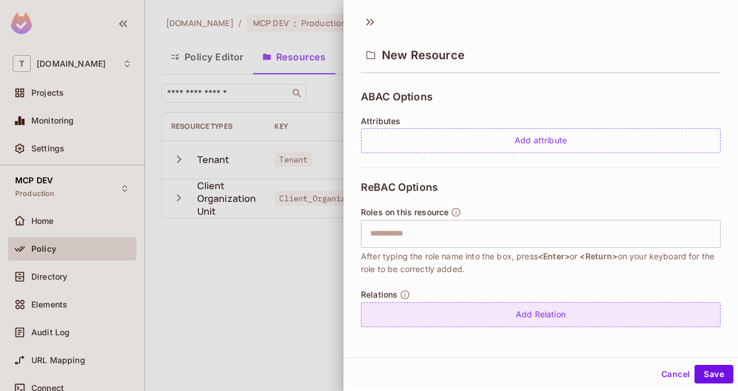
click at [507, 309] on div "Add Relation" at bounding box center [541, 314] width 360 height 25
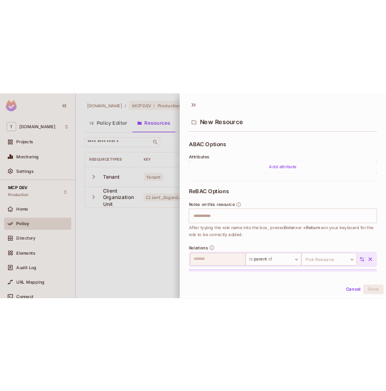
scroll to position [280, 0]
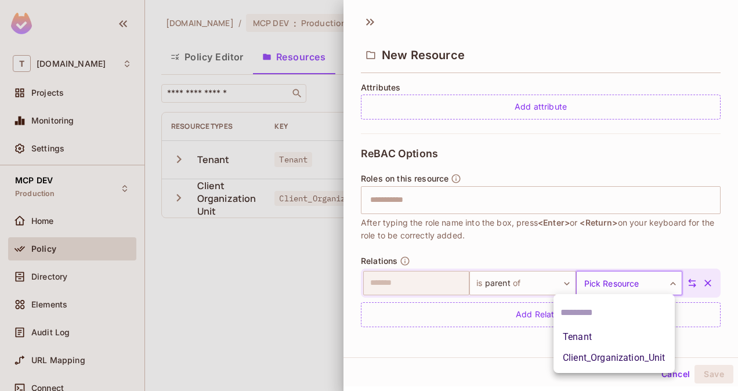
click at [625, 282] on body "T [DOMAIN_NAME] Projects Monitoring Settings MCP DEV Production Home Policy Dir…" at bounding box center [369, 195] width 738 height 391
click at [597, 346] on li "Tenant" at bounding box center [613, 337] width 121 height 21
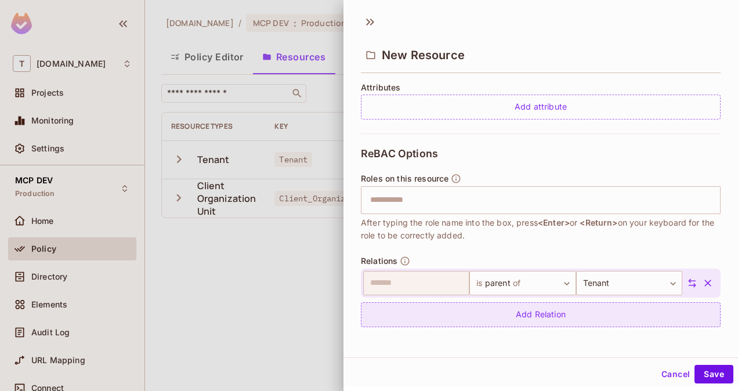
click at [558, 310] on div "Add Relation" at bounding box center [541, 314] width 360 height 25
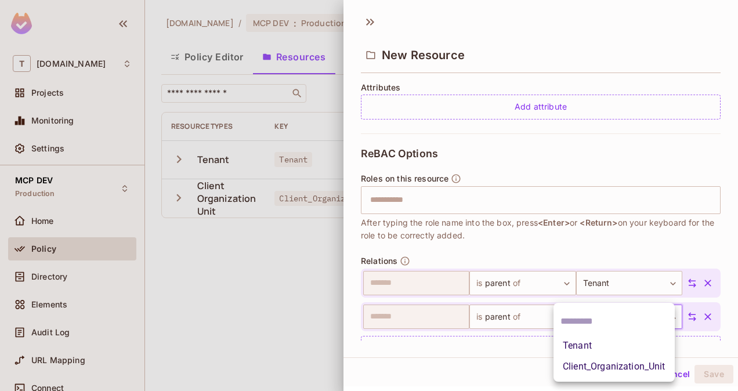
click at [610, 320] on body "T [DOMAIN_NAME] Projects Monitoring Settings MCP DEV Production Home Policy Dir…" at bounding box center [369, 195] width 738 height 391
click at [604, 365] on li "Client_Organization_Unit" at bounding box center [613, 366] width 121 height 21
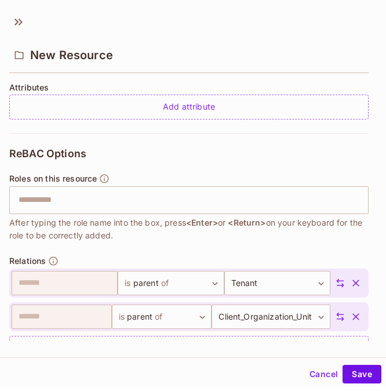
scroll to position [314, 0]
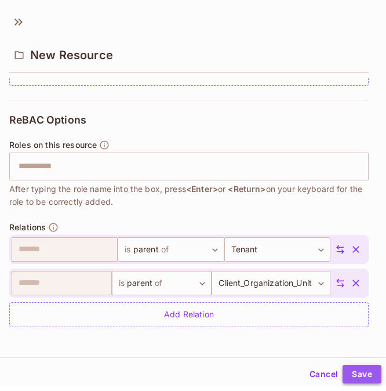
click at [351, 371] on button "Save" at bounding box center [362, 374] width 39 height 19
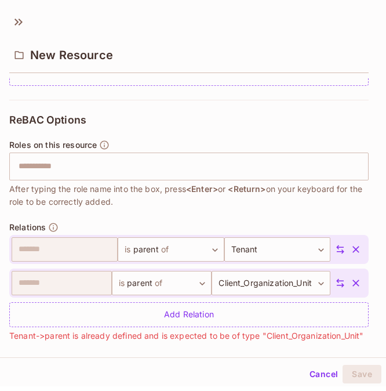
click at [253, 302] on div "Add Relation" at bounding box center [189, 314] width 360 height 25
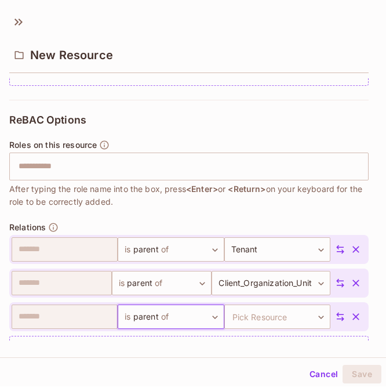
click at [327, 212] on div "**********" at bounding box center [189, 245] width 360 height 290
click at [353, 317] on icon "button" at bounding box center [356, 316] width 7 height 7
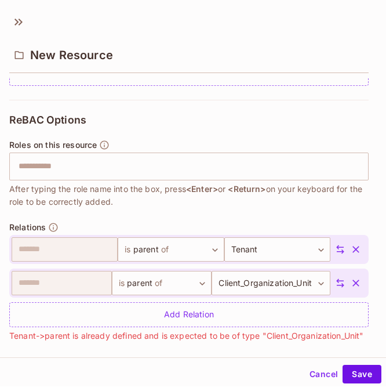
click at [309, 367] on button "Cancel" at bounding box center [324, 374] width 38 height 19
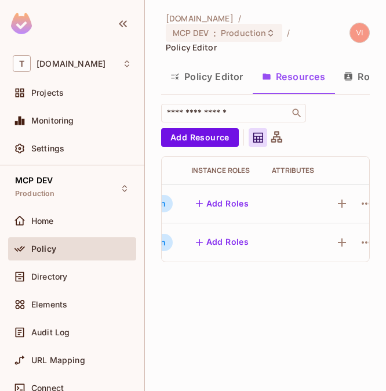
scroll to position [0, 325]
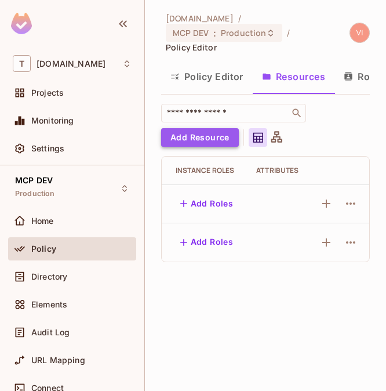
click at [214, 139] on button "Add Resource" at bounding box center [200, 137] width 78 height 19
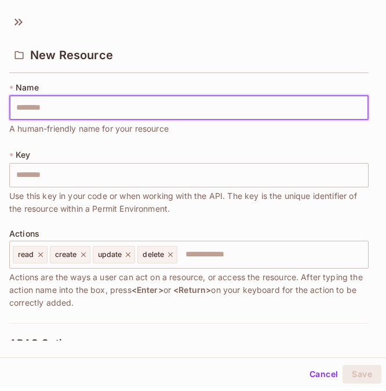
click at [137, 101] on input "text" at bounding box center [189, 108] width 360 height 24
type input "*"
type input "*******"
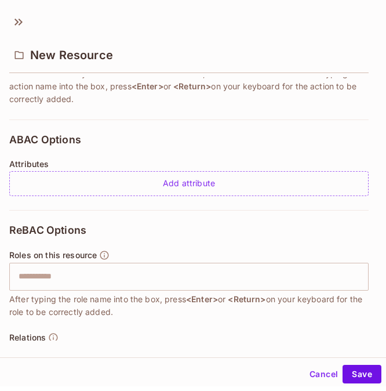
scroll to position [247, 0]
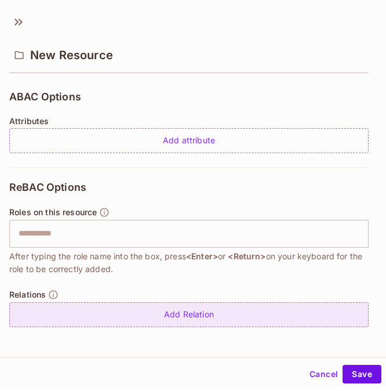
click at [157, 311] on div "Add Relation" at bounding box center [189, 314] width 360 height 25
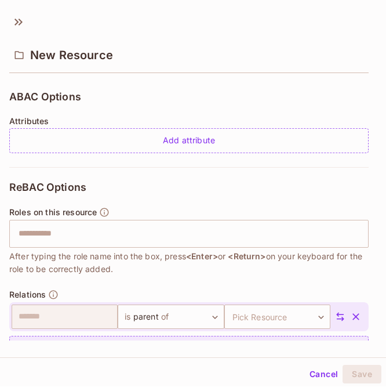
scroll to position [280, 0]
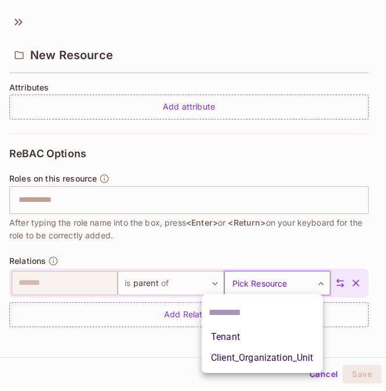
click at [266, 290] on body "T [DOMAIN_NAME] Projects Monitoring Settings MCP DEV Production Home Policy Dir…" at bounding box center [193, 195] width 386 height 391
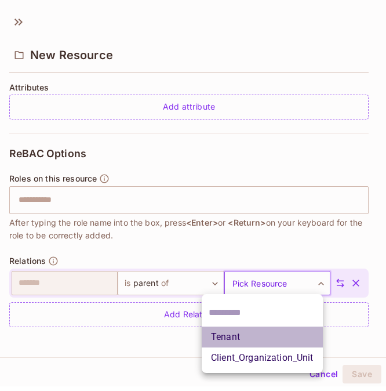
click at [246, 334] on li "Tenant" at bounding box center [262, 337] width 121 height 21
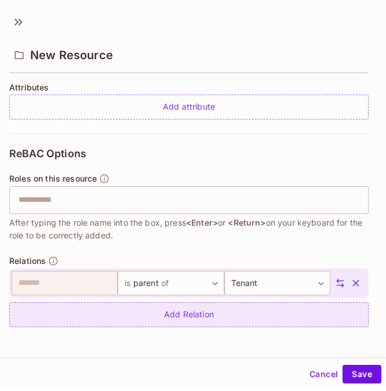
click at [204, 315] on div "Add Relation" at bounding box center [189, 314] width 360 height 25
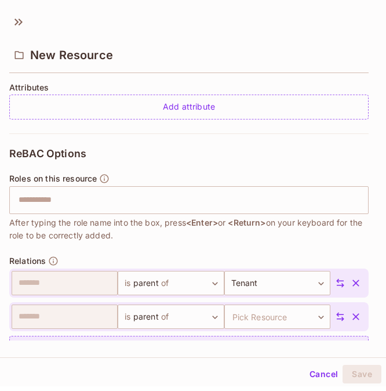
scroll to position [314, 0]
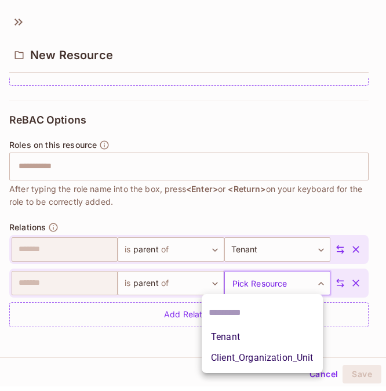
click at [284, 283] on body "T [DOMAIN_NAME] Projects Monitoring Settings MCP DEV Production Home Policy Dir…" at bounding box center [193, 195] width 386 height 391
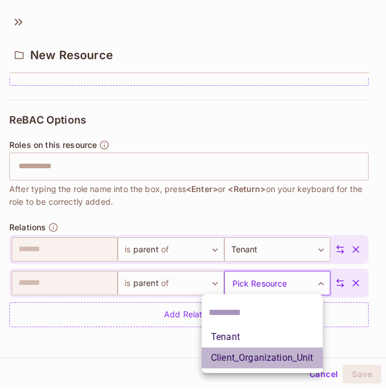
click at [256, 354] on li "Client_Organization_Unit" at bounding box center [262, 357] width 121 height 21
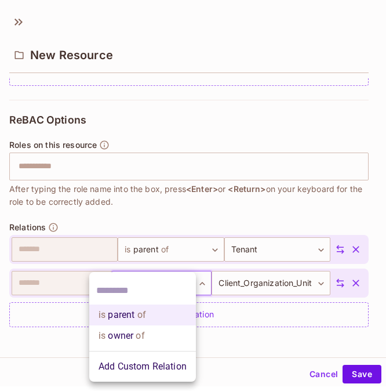
click at [182, 280] on body "T [DOMAIN_NAME] Projects Monitoring Settings MCP DEV Production Home Policy Dir…" at bounding box center [193, 195] width 386 height 391
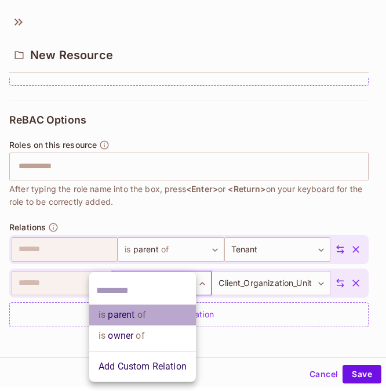
click at [148, 319] on li "is parent of" at bounding box center [142, 315] width 107 height 21
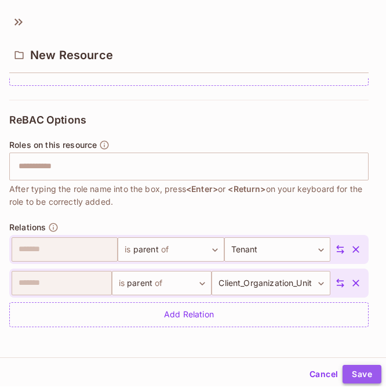
click at [348, 372] on button "Save" at bounding box center [362, 374] width 39 height 19
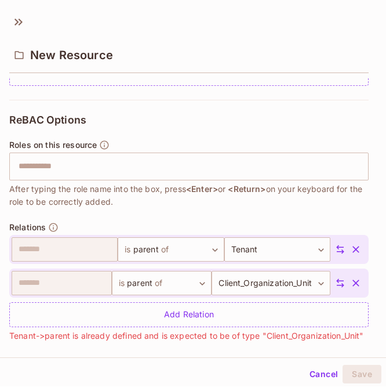
click at [353, 247] on icon "button" at bounding box center [356, 249] width 7 height 7
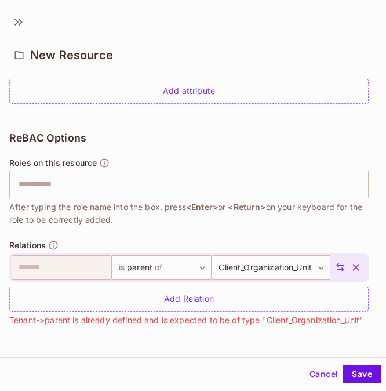
scroll to position [308, 0]
click at [266, 331] on div "**********" at bounding box center [189, 229] width 360 height 223
click at [287, 314] on span "Tenant->parent is already defined and is expected to be of type "Client_Organiz…" at bounding box center [186, 320] width 355 height 13
click at [332, 220] on div "**********" at bounding box center [189, 229] width 360 height 223
click at [350, 262] on icon "button" at bounding box center [356, 268] width 12 height 12
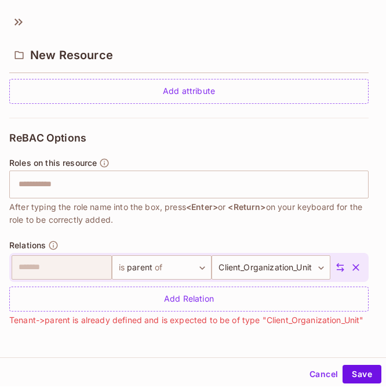
scroll to position [274, 0]
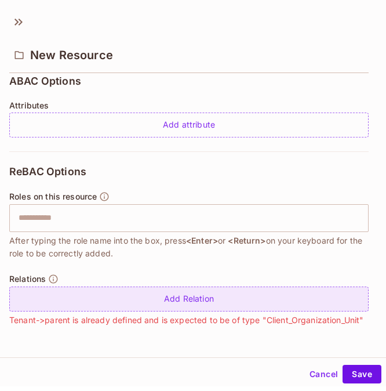
click at [175, 287] on div "Add Relation" at bounding box center [189, 299] width 360 height 25
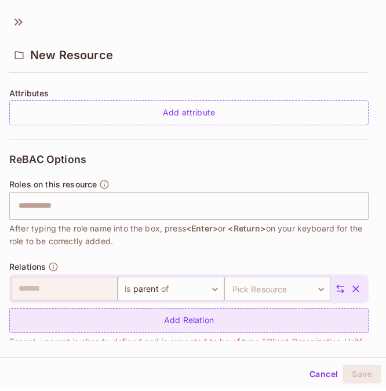
scroll to position [308, 0]
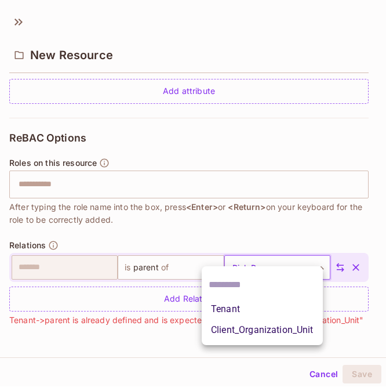
click at [262, 262] on body "T [DOMAIN_NAME] Projects Monitoring Settings MCP DEV Production Home Policy Dir…" at bounding box center [193, 195] width 386 height 391
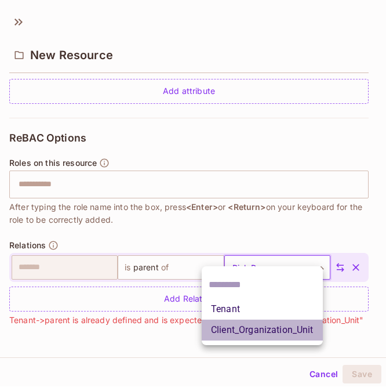
click at [252, 326] on li "Client_Organization_Unit" at bounding box center [262, 330] width 121 height 21
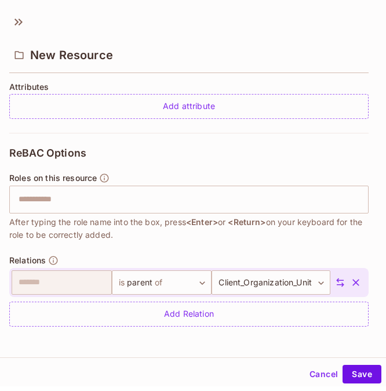
scroll to position [280, 0]
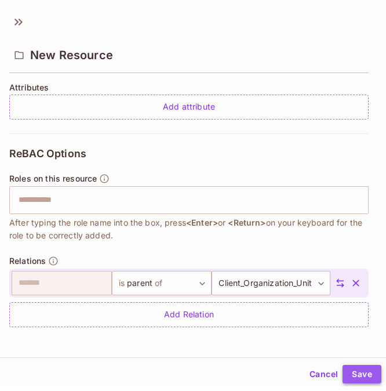
click at [351, 372] on button "Save" at bounding box center [362, 374] width 39 height 19
